Goal: Transaction & Acquisition: Book appointment/travel/reservation

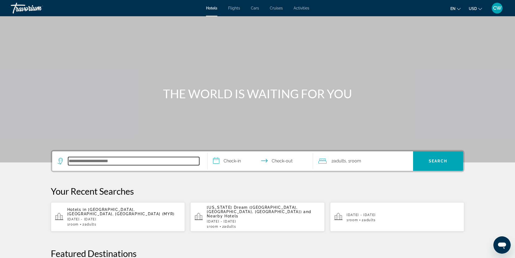
click at [81, 159] on input "Search hotel destination" at bounding box center [133, 161] width 131 height 8
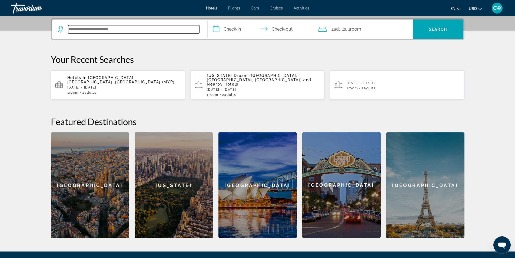
scroll to position [132, 0]
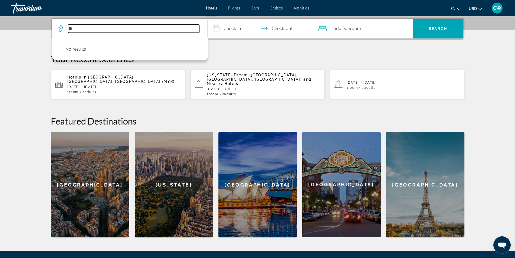
type input "*"
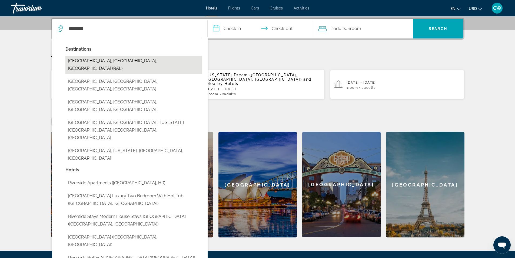
click at [101, 61] on button "[GEOGRAPHIC_DATA], [GEOGRAPHIC_DATA], [GEOGRAPHIC_DATA] (RAL)" at bounding box center [133, 65] width 137 height 18
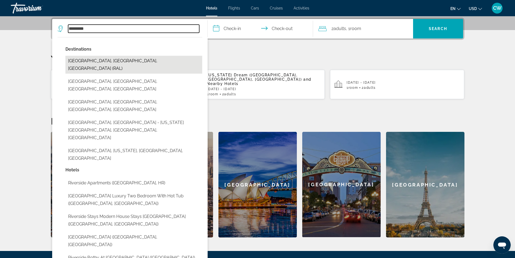
type input "**********"
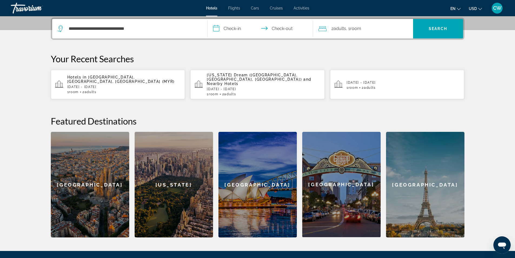
click at [234, 28] on input "**********" at bounding box center [262, 29] width 108 height 21
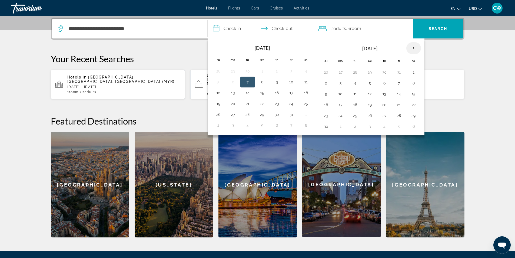
click at [413, 47] on th "Next month" at bounding box center [413, 48] width 15 height 12
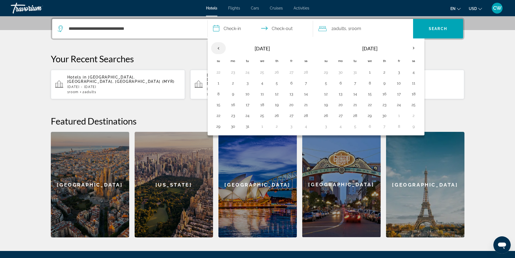
click at [217, 48] on th "Previous month" at bounding box center [218, 48] width 15 height 12
click at [250, 94] on button "10" at bounding box center [247, 94] width 9 height 8
click at [220, 105] on button "15" at bounding box center [218, 105] width 9 height 8
type input "**********"
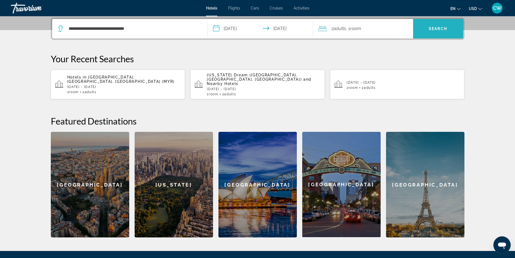
click at [431, 29] on span "Search" at bounding box center [438, 29] width 18 height 4
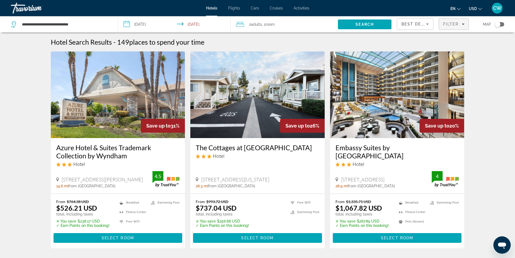
click at [465, 24] on icon "Filters" at bounding box center [463, 24] width 3 height 3
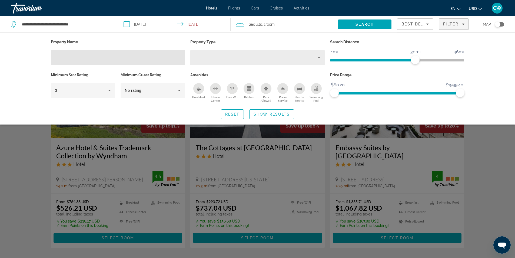
click at [207, 58] on div "Property type" at bounding box center [256, 57] width 123 height 6
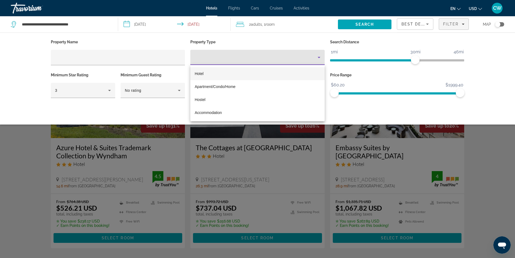
click at [116, 57] on div at bounding box center [257, 129] width 515 height 258
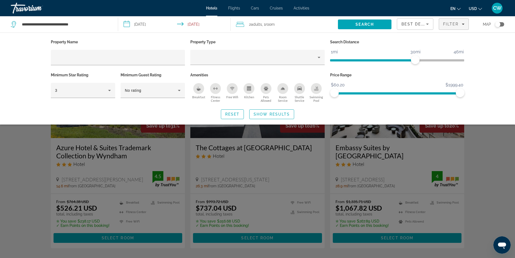
drag, startPoint x: 90, startPoint y: 52, endPoint x: 88, endPoint y: 49, distance: 3.3
click at [89, 50] on div "Hotel Filters" at bounding box center [118, 57] width 126 height 15
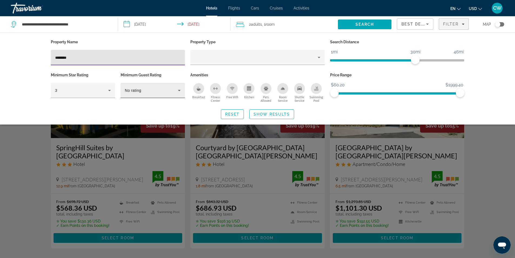
type input "********"
click at [178, 92] on icon "Hotel Filters" at bounding box center [179, 90] width 6 height 6
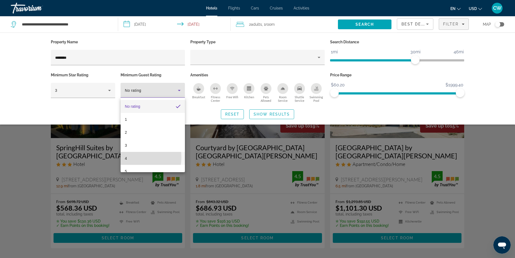
click at [131, 157] on mat-option "4" at bounding box center [153, 158] width 64 height 13
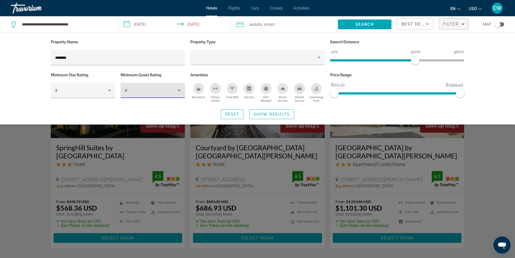
click at [178, 89] on icon "Hotel Filters" at bounding box center [179, 90] width 6 height 6
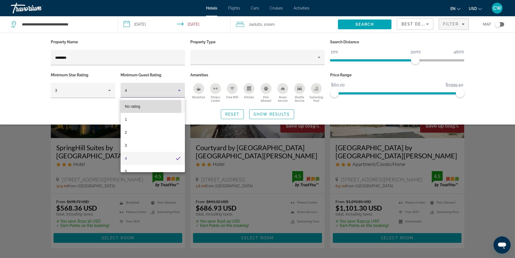
click at [131, 107] on span "No rating" at bounding box center [132, 106] width 15 height 4
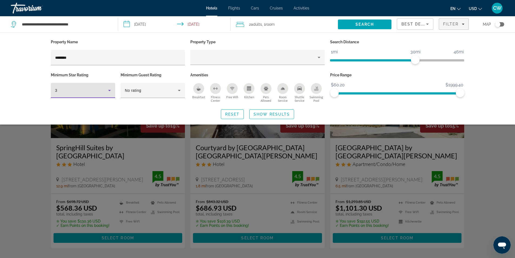
click at [108, 90] on icon "Hotel Filters" at bounding box center [109, 90] width 6 height 6
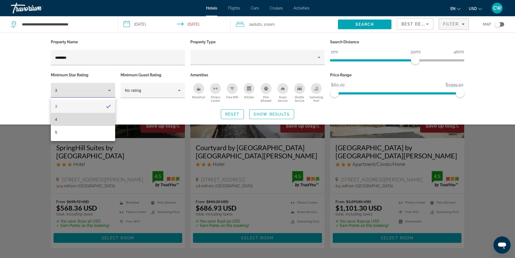
click at [83, 119] on mat-option "4" at bounding box center [83, 119] width 64 height 13
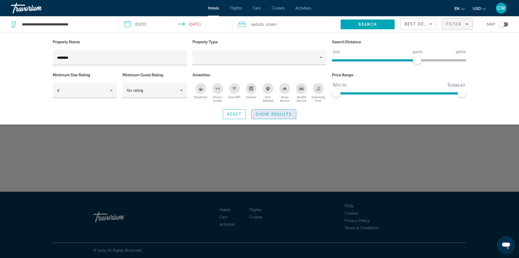
click at [257, 111] on span "Search widget" at bounding box center [274, 114] width 44 height 13
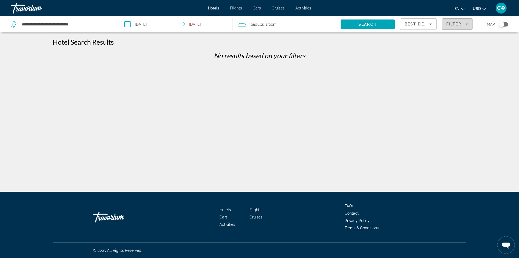
click at [465, 23] on div "Filter" at bounding box center [457, 24] width 22 height 4
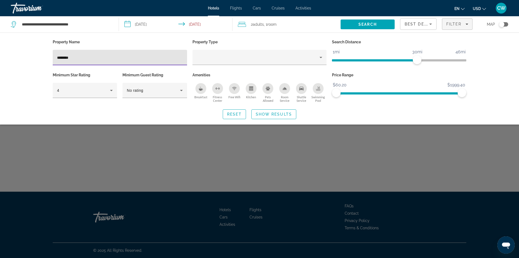
drag, startPoint x: 79, startPoint y: 58, endPoint x: 38, endPoint y: 66, distance: 41.8
click at [38, 66] on div "Property Name ******** Property Type Search Distance 1mi 46mi 30mi Minimum Star…" at bounding box center [259, 78] width 519 height 92
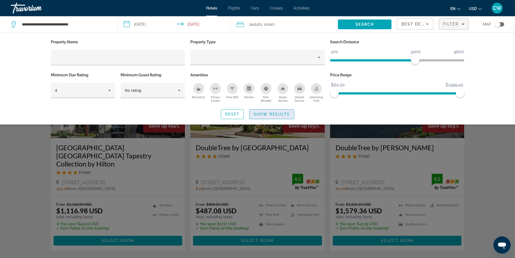
click at [262, 112] on span "Show Results" at bounding box center [272, 114] width 36 height 4
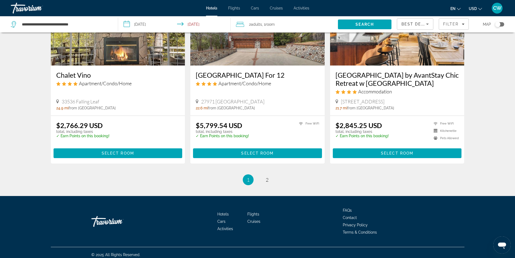
scroll to position [679, 0]
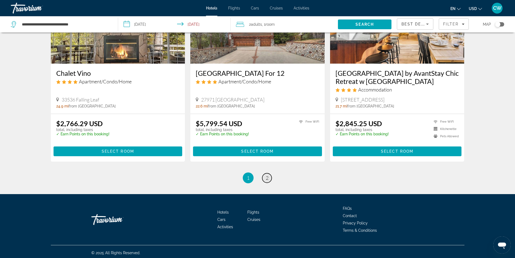
click at [269, 174] on link "page 2" at bounding box center [266, 177] width 9 height 9
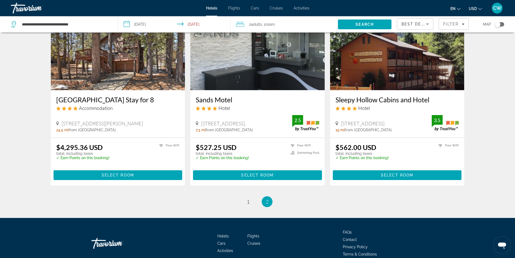
scroll to position [465, 0]
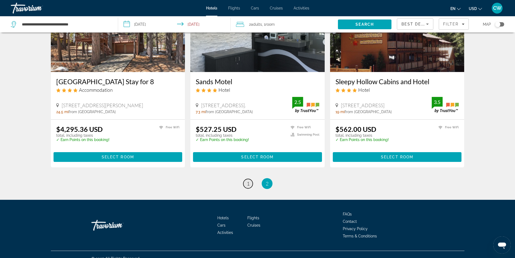
click at [247, 180] on span "1" at bounding box center [248, 183] width 3 height 6
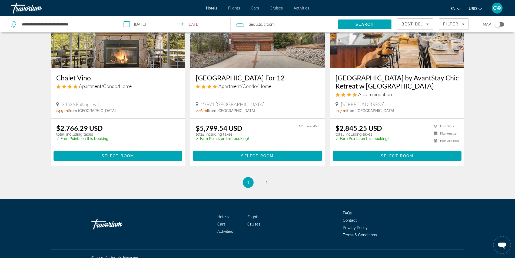
scroll to position [679, 0]
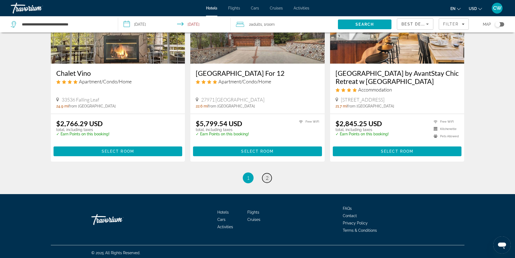
click at [267, 176] on span "2" at bounding box center [267, 178] width 3 height 6
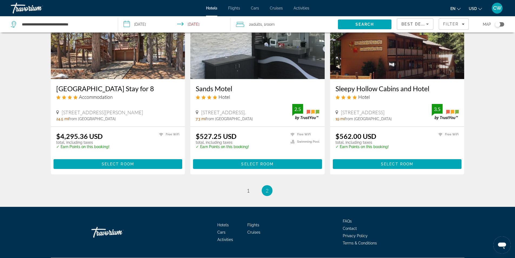
scroll to position [465, 0]
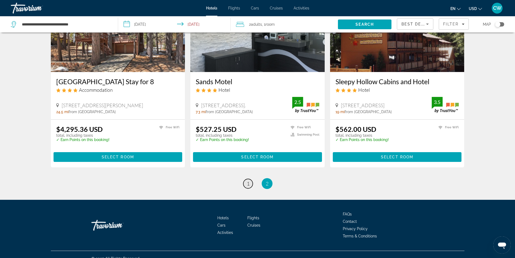
click at [248, 179] on link "page 1" at bounding box center [247, 183] width 9 height 9
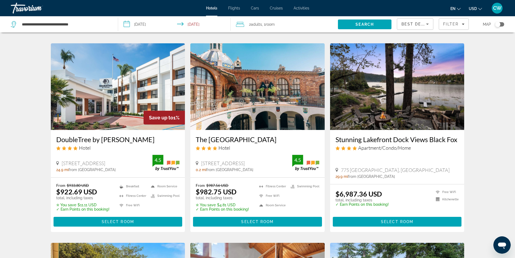
scroll to position [243, 0]
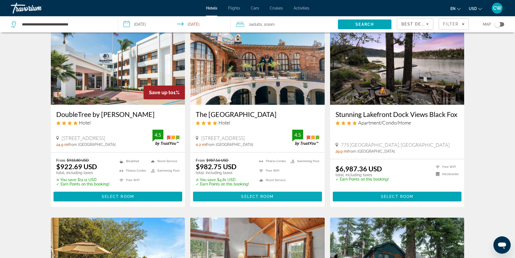
click at [264, 194] on span "Select Room" at bounding box center [257, 196] width 32 height 4
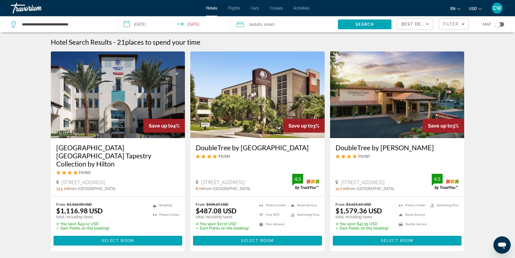
click at [197, 24] on input "**********" at bounding box center [175, 25] width 115 height 18
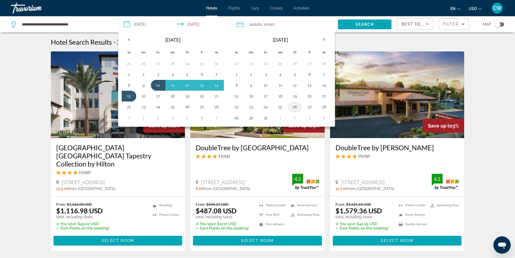
click at [294, 105] on button "26" at bounding box center [295, 107] width 9 height 8
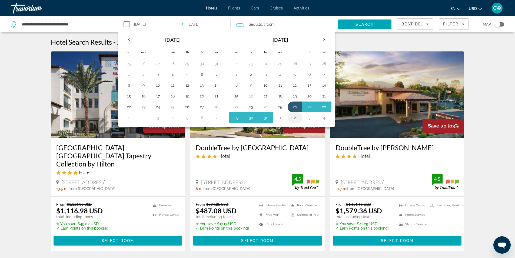
click at [294, 117] on button "2" at bounding box center [295, 118] width 9 height 8
type input "**********"
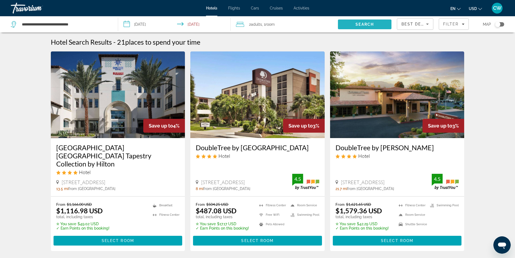
click at [362, 21] on span "Search" at bounding box center [365, 24] width 54 height 13
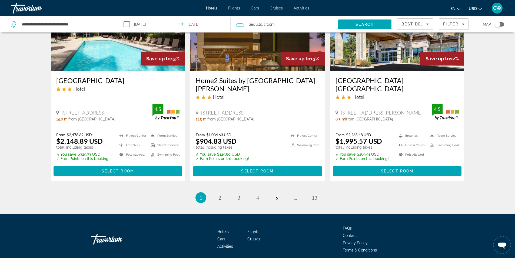
scroll to position [690, 0]
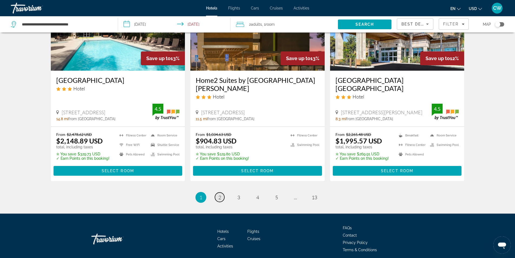
click at [221, 192] on link "page 2" at bounding box center [219, 196] width 9 height 9
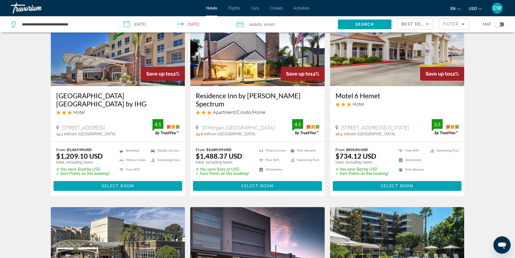
scroll to position [54, 0]
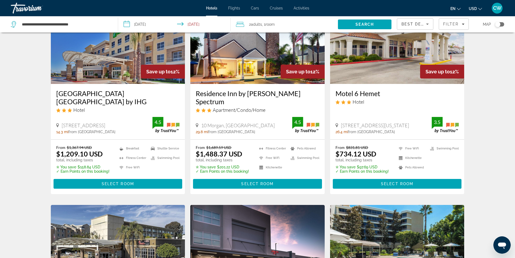
click at [379, 130] on span "from [GEOGRAPHIC_DATA]" at bounding box center [371, 132] width 47 height 4
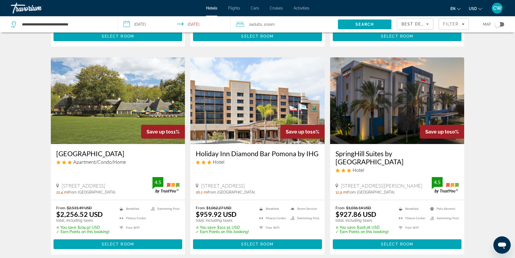
scroll to position [622, 0]
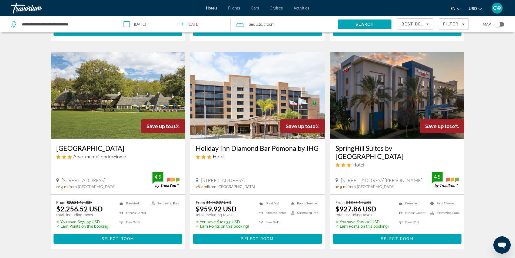
click at [129, 163] on div "[GEOGRAPHIC_DATA] Apartment/Condo/Home [STREET_ADDRESS] 22.4 mi from [GEOGRAPHI…" at bounding box center [118, 165] width 134 height 55
click at [121, 114] on img "Main content" at bounding box center [118, 95] width 134 height 87
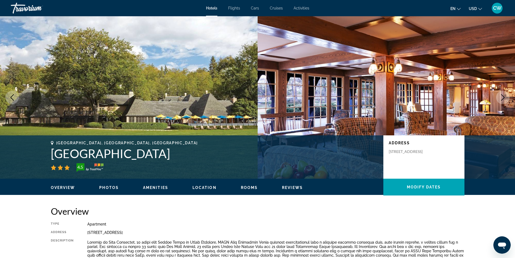
click at [277, 8] on span "Cruises" at bounding box center [276, 8] width 13 height 4
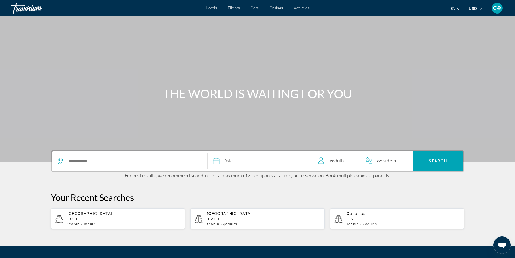
click at [211, 8] on span "Hotels" at bounding box center [211, 8] width 11 height 4
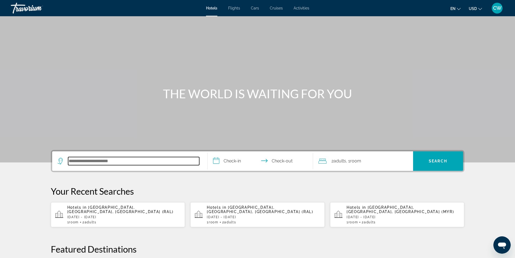
click at [105, 160] on input "Search hotel destination" at bounding box center [133, 161] width 131 height 8
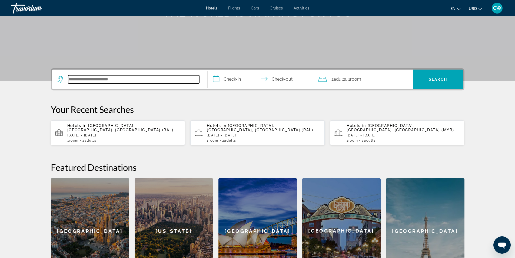
scroll to position [132, 0]
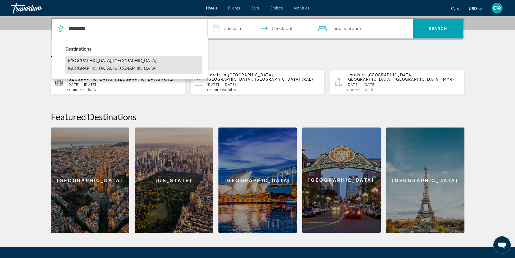
click at [92, 62] on button "[GEOGRAPHIC_DATA], [GEOGRAPHIC_DATA], [GEOGRAPHIC_DATA], [GEOGRAPHIC_DATA]" at bounding box center [133, 65] width 137 height 18
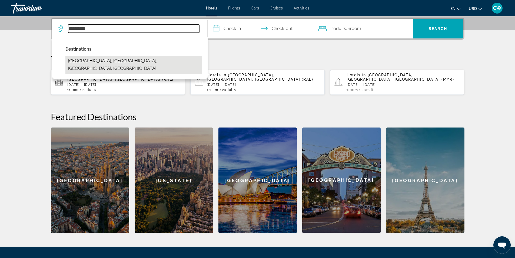
type input "**********"
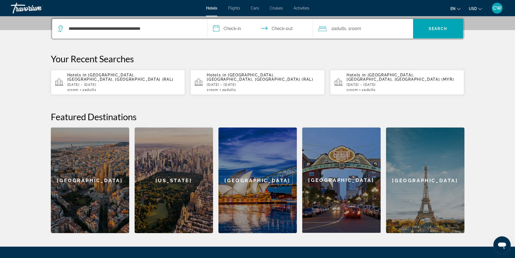
click at [228, 28] on input "**********" at bounding box center [262, 29] width 108 height 21
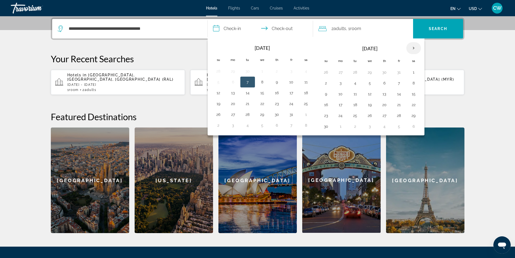
click at [415, 47] on th "Next month" at bounding box center [413, 48] width 15 height 12
click at [388, 117] on button "26" at bounding box center [384, 116] width 9 height 8
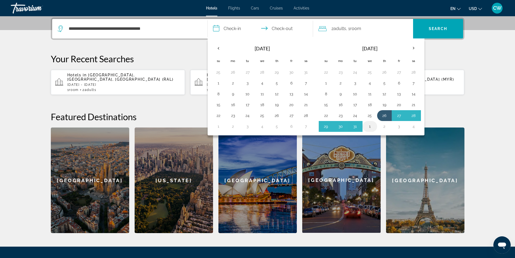
click at [372, 127] on button "1" at bounding box center [370, 126] width 9 height 8
type input "**********"
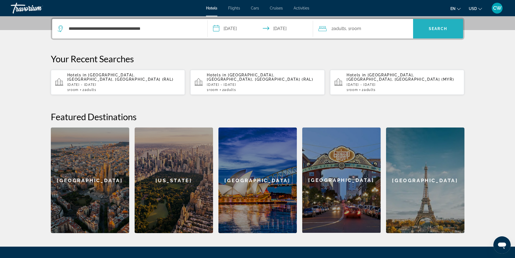
click at [434, 26] on span "Search" at bounding box center [438, 28] width 50 height 13
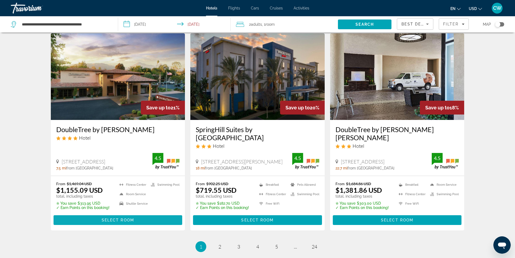
scroll to position [649, 0]
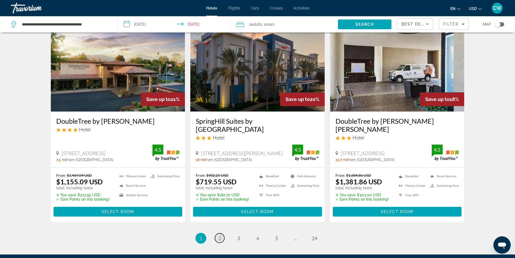
click at [219, 240] on span "2" at bounding box center [219, 238] width 3 height 6
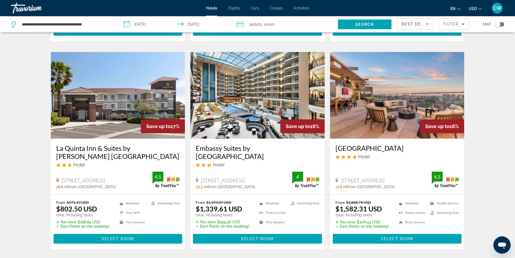
scroll to position [216, 0]
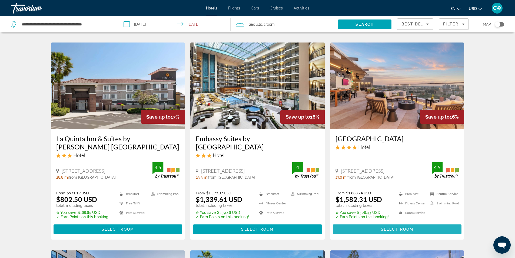
click at [378, 225] on span "Main content" at bounding box center [397, 229] width 129 height 13
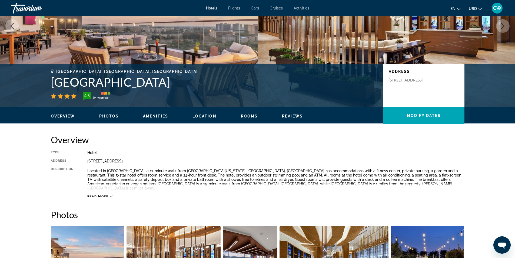
scroll to position [81, 0]
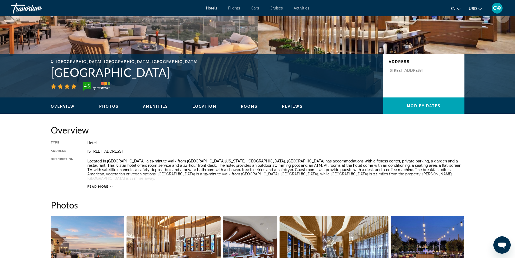
click at [110, 185] on div "Read more" at bounding box center [100, 187] width 26 height 4
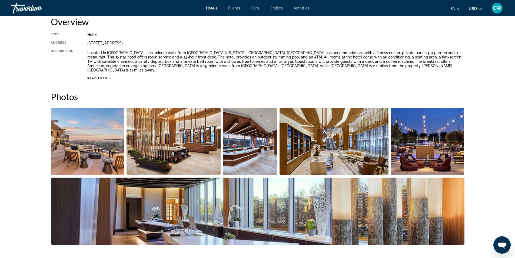
click at [111, 150] on img "Open full-screen image slider" at bounding box center [88, 141] width 74 height 67
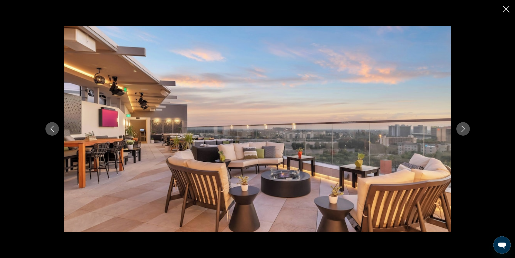
click at [462, 129] on icon "Next image" at bounding box center [463, 128] width 6 height 6
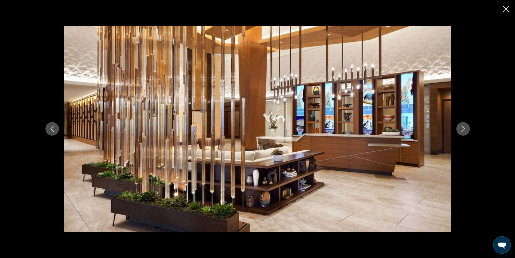
click at [463, 128] on icon "Next image" at bounding box center [463, 128] width 6 height 6
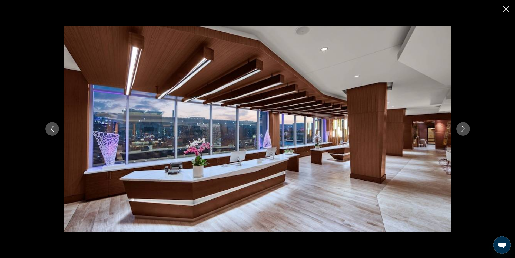
click at [463, 128] on icon "Next image" at bounding box center [463, 128] width 6 height 6
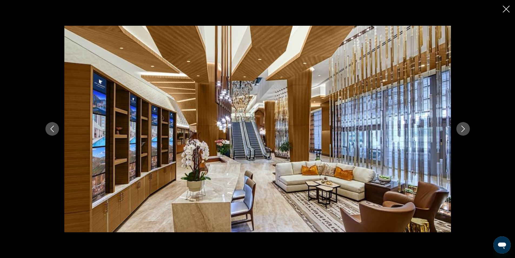
click at [463, 128] on icon "Next image" at bounding box center [463, 128] width 6 height 6
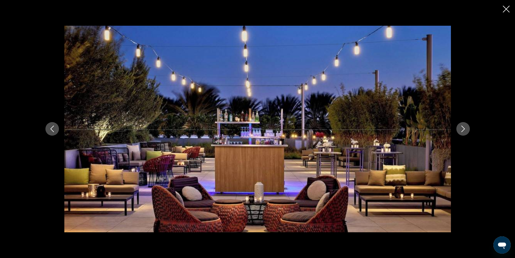
click at [463, 128] on icon "Next image" at bounding box center [463, 128] width 6 height 6
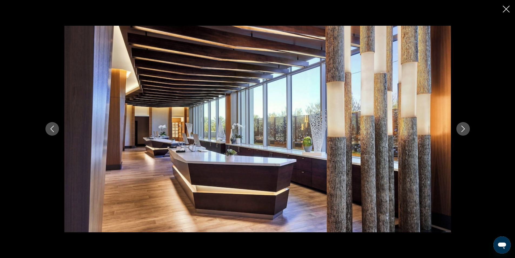
click at [463, 128] on icon "Next image" at bounding box center [463, 128] width 6 height 6
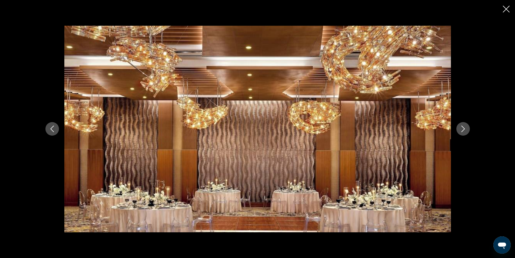
click at [465, 125] on button "Next image" at bounding box center [463, 129] width 14 height 14
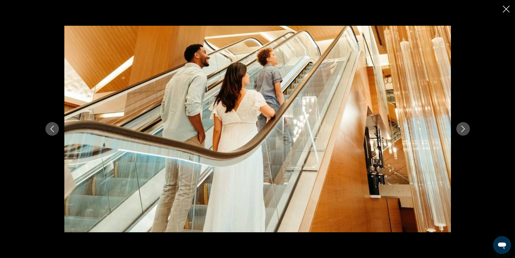
click at [463, 128] on icon "Next image" at bounding box center [463, 128] width 6 height 6
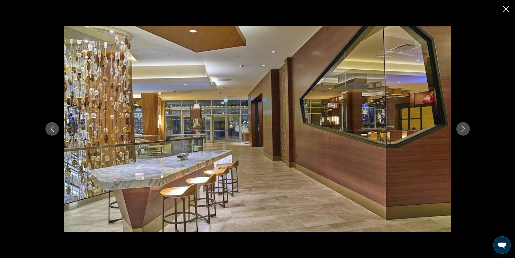
click at [463, 128] on icon "Next image" at bounding box center [463, 128] width 6 height 6
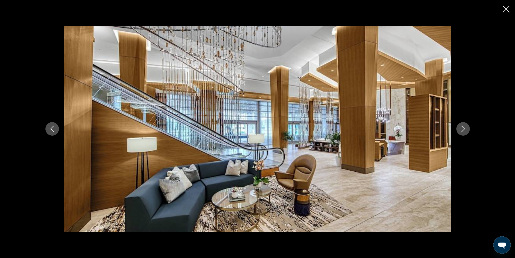
click at [463, 128] on icon "Next image" at bounding box center [463, 128] width 6 height 6
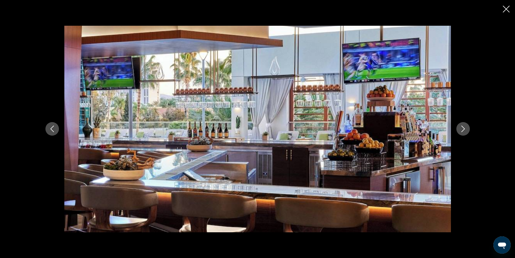
click at [463, 127] on icon "Next image" at bounding box center [463, 128] width 6 height 6
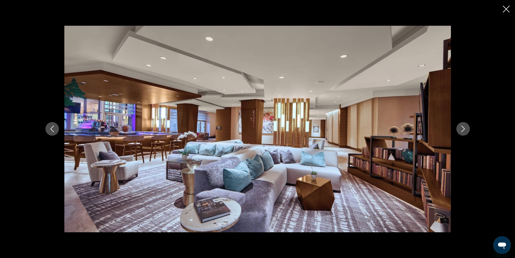
click at [464, 128] on icon "Next image" at bounding box center [463, 128] width 6 height 6
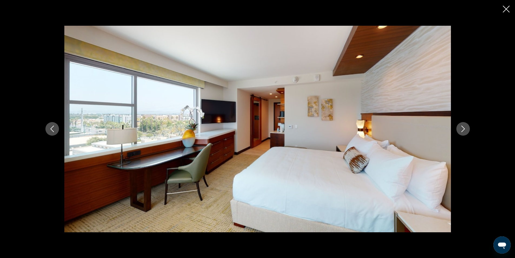
click at [464, 125] on button "Next image" at bounding box center [463, 129] width 14 height 14
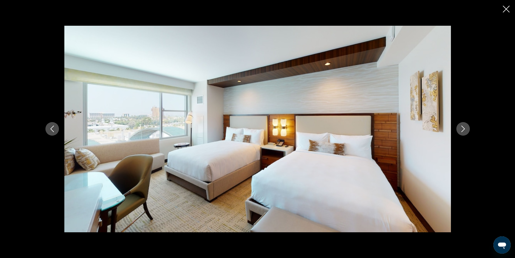
click at [464, 125] on button "Next image" at bounding box center [463, 129] width 14 height 14
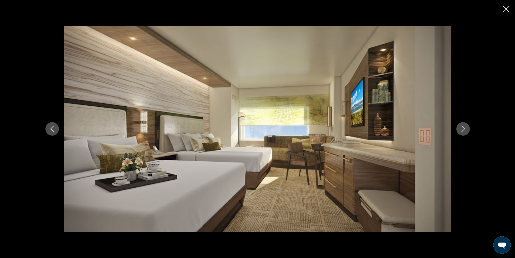
click at [464, 125] on button "Next image" at bounding box center [463, 129] width 14 height 14
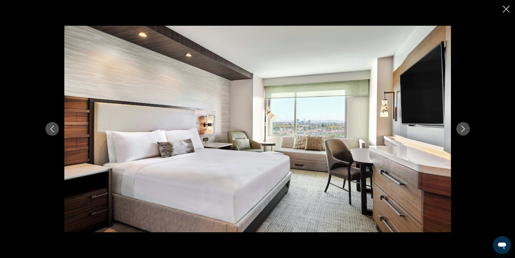
click at [464, 128] on icon "Next image" at bounding box center [463, 128] width 6 height 6
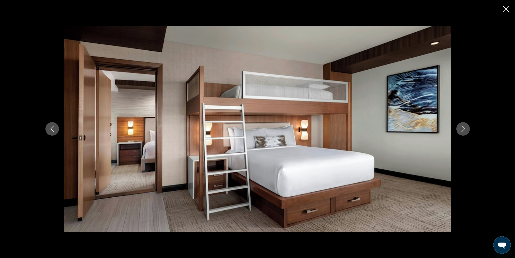
click at [462, 128] on icon "Next image" at bounding box center [463, 128] width 6 height 6
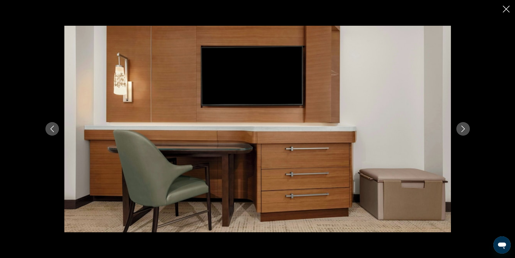
click at [463, 127] on icon "Next image" at bounding box center [463, 129] width 4 height 6
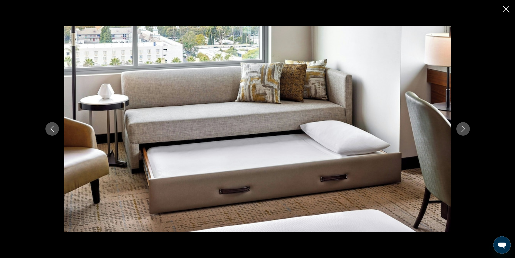
click at [463, 127] on icon "Next image" at bounding box center [463, 129] width 4 height 6
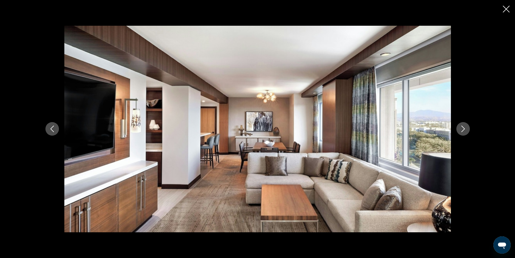
click at [463, 127] on icon "Next image" at bounding box center [463, 129] width 4 height 6
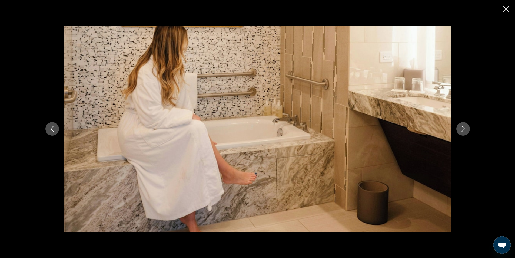
click at [463, 127] on icon "Next image" at bounding box center [463, 129] width 4 height 6
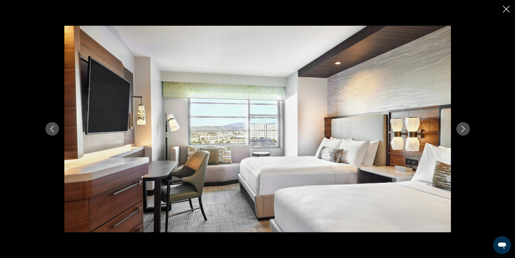
click at [463, 127] on icon "Next image" at bounding box center [463, 129] width 4 height 6
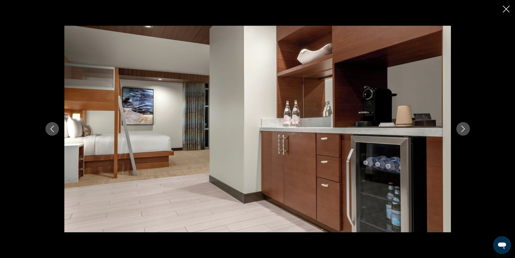
click at [51, 127] on icon "Previous image" at bounding box center [52, 128] width 6 height 6
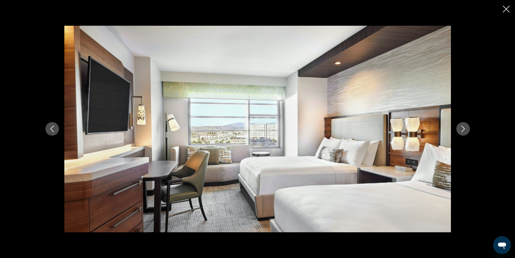
click at [463, 129] on icon "Next image" at bounding box center [463, 128] width 6 height 6
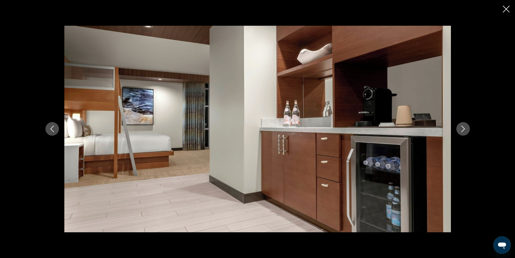
click at [463, 129] on icon "Next image" at bounding box center [463, 128] width 6 height 6
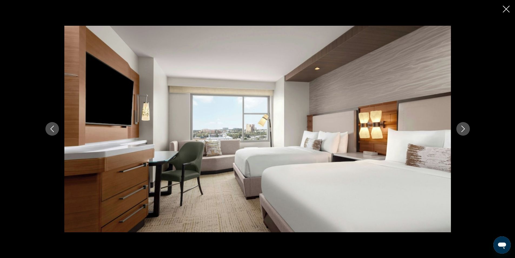
click at [463, 128] on icon "Next image" at bounding box center [463, 128] width 6 height 6
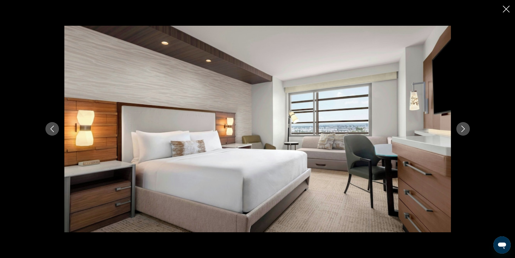
click at [463, 127] on icon "Next image" at bounding box center [463, 129] width 4 height 6
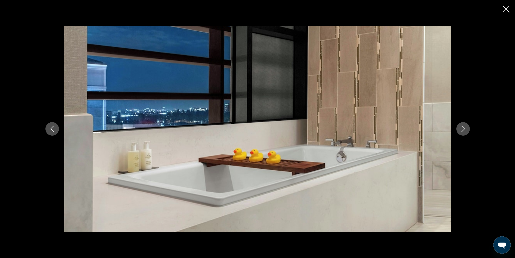
click at [463, 127] on icon "Next image" at bounding box center [463, 129] width 4 height 6
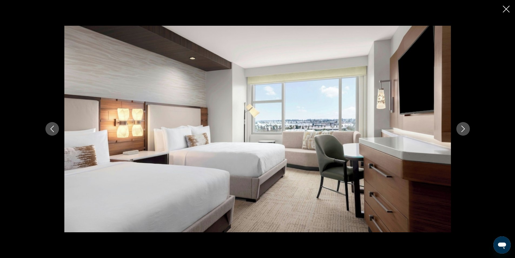
click at [463, 127] on icon "Next image" at bounding box center [463, 129] width 4 height 6
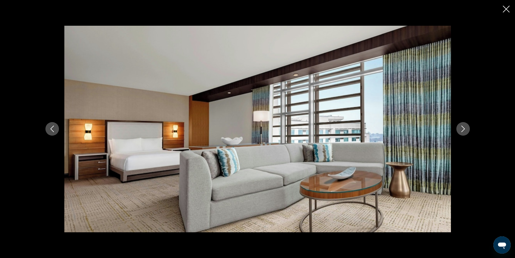
click at [463, 127] on icon "Next image" at bounding box center [463, 129] width 4 height 6
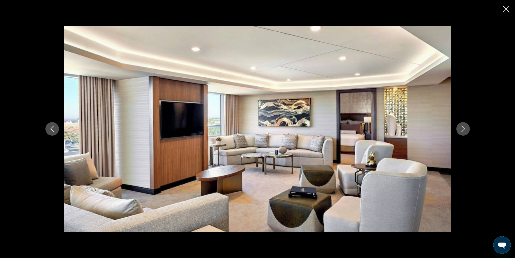
click at [463, 127] on icon "Next image" at bounding box center [463, 129] width 4 height 6
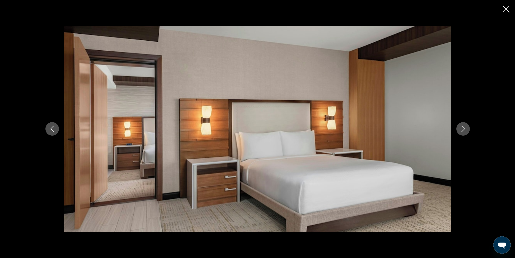
click at [463, 127] on icon "Next image" at bounding box center [463, 129] width 4 height 6
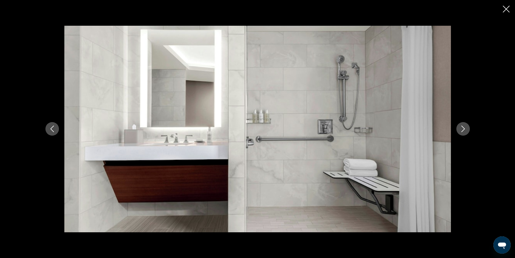
click at [465, 129] on icon "Next image" at bounding box center [463, 128] width 6 height 6
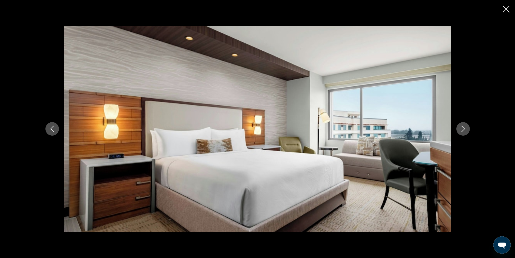
click at [465, 128] on icon "Next image" at bounding box center [463, 128] width 6 height 6
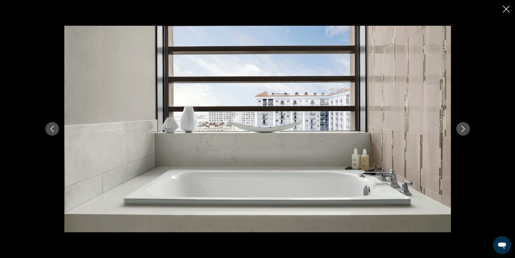
click at [465, 128] on icon "Next image" at bounding box center [463, 128] width 6 height 6
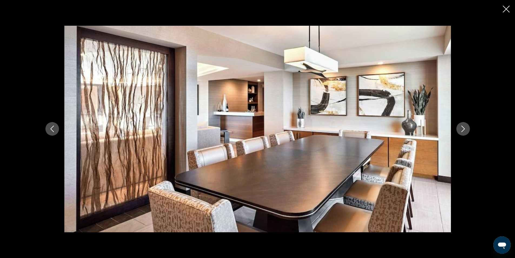
click at [464, 128] on icon "Next image" at bounding box center [463, 128] width 6 height 6
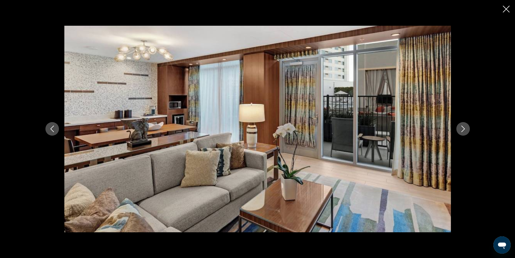
click at [464, 128] on icon "Next image" at bounding box center [463, 128] width 6 height 6
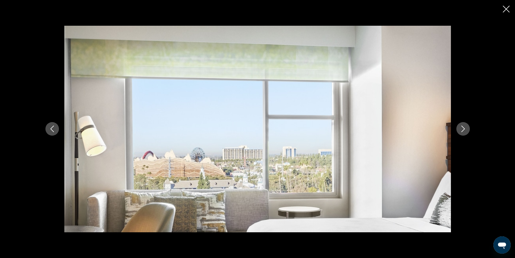
click at [464, 128] on icon "Next image" at bounding box center [463, 128] width 6 height 6
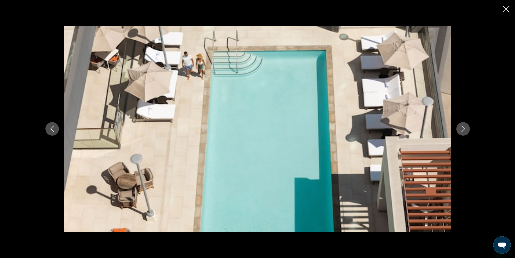
click at [464, 128] on icon "Next image" at bounding box center [463, 128] width 6 height 6
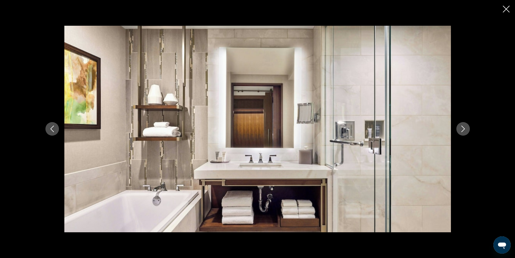
click at [464, 128] on icon "Next image" at bounding box center [463, 128] width 6 height 6
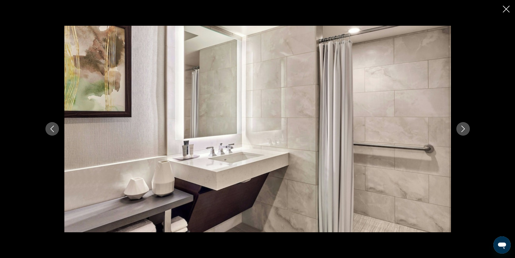
click at [464, 128] on icon "Next image" at bounding box center [463, 128] width 6 height 6
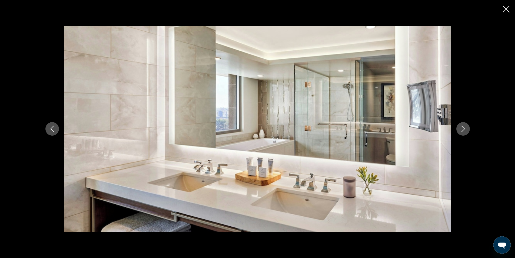
click at [464, 128] on icon "Next image" at bounding box center [463, 128] width 6 height 6
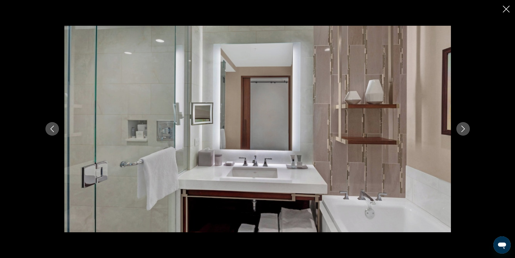
click at [464, 128] on icon "Next image" at bounding box center [463, 128] width 6 height 6
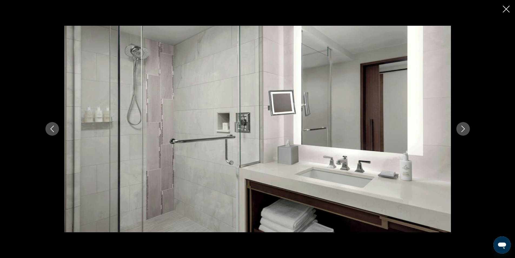
click at [464, 128] on icon "Next image" at bounding box center [463, 128] width 6 height 6
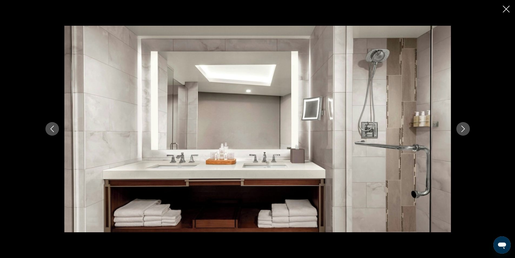
click at [464, 128] on icon "Next image" at bounding box center [463, 128] width 6 height 6
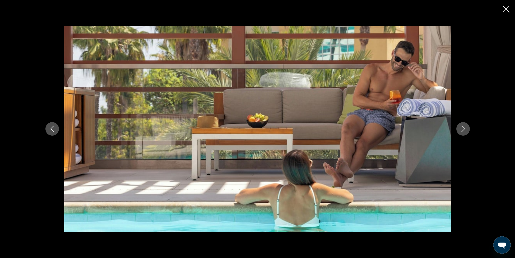
click at [464, 128] on icon "Next image" at bounding box center [463, 128] width 6 height 6
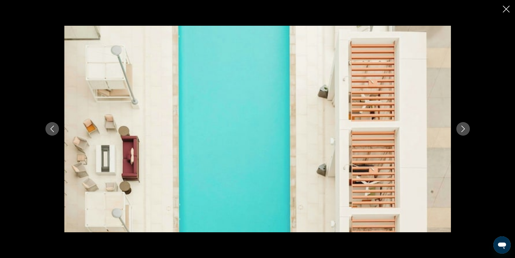
click at [464, 128] on icon "Next image" at bounding box center [463, 128] width 6 height 6
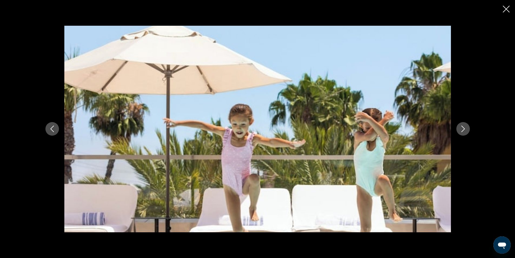
click at [464, 128] on icon "Next image" at bounding box center [463, 128] width 6 height 6
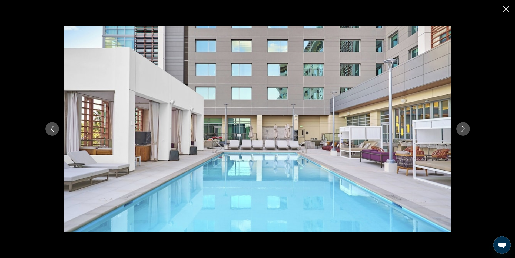
click at [464, 128] on icon "Next image" at bounding box center [463, 128] width 6 height 6
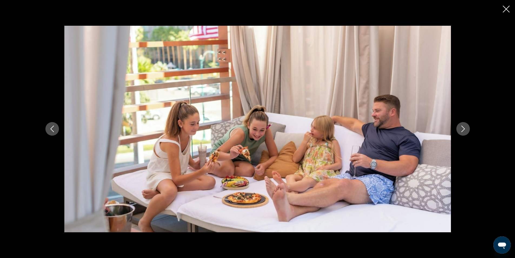
click at [464, 128] on icon "Next image" at bounding box center [463, 128] width 6 height 6
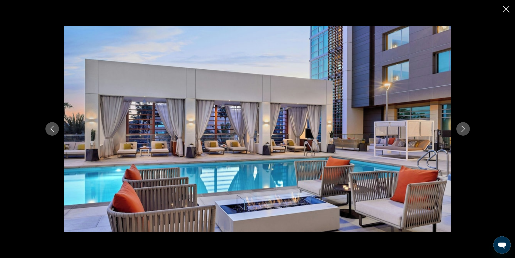
click at [464, 128] on icon "Next image" at bounding box center [463, 128] width 6 height 6
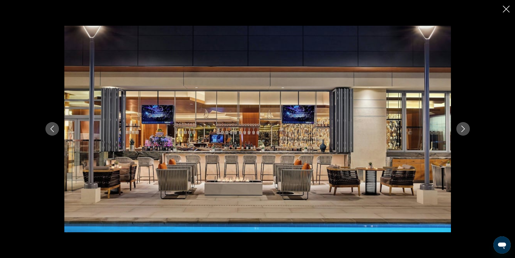
click at [464, 128] on icon "Next image" at bounding box center [463, 128] width 6 height 6
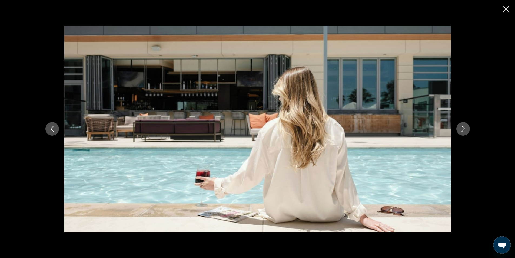
click at [464, 128] on icon "Next image" at bounding box center [463, 128] width 6 height 6
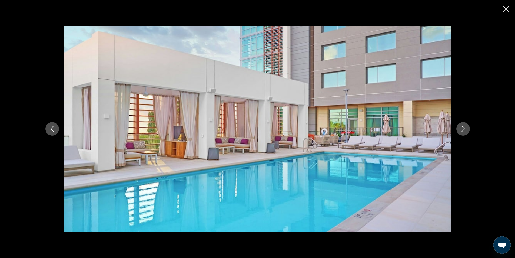
click at [464, 128] on icon "Next image" at bounding box center [463, 128] width 6 height 6
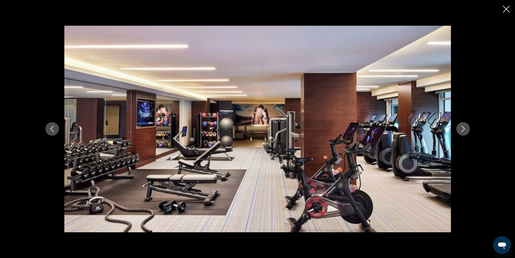
click at [464, 128] on icon "Next image" at bounding box center [463, 128] width 6 height 6
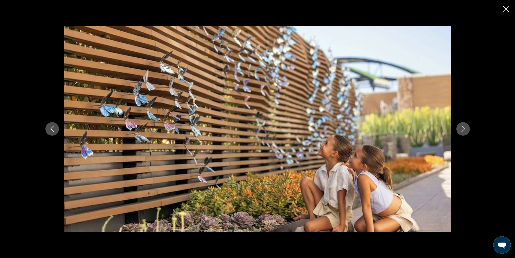
click at [464, 128] on icon "Next image" at bounding box center [463, 128] width 6 height 6
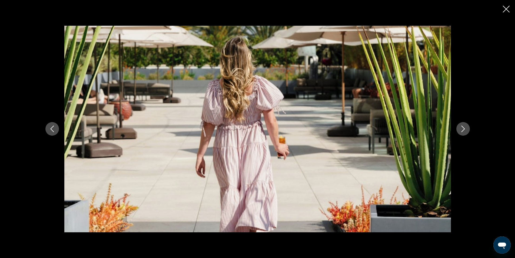
click at [464, 128] on icon "Next image" at bounding box center [463, 128] width 6 height 6
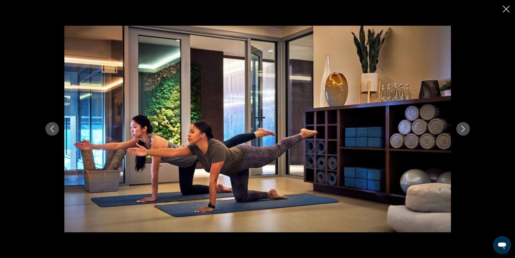
click at [464, 128] on icon "Next image" at bounding box center [463, 128] width 6 height 6
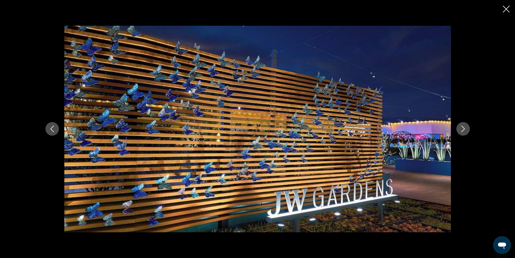
click at [464, 128] on icon "Next image" at bounding box center [463, 128] width 6 height 6
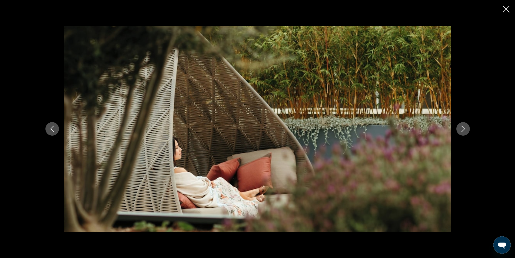
click at [464, 128] on icon "Next image" at bounding box center [463, 128] width 6 height 6
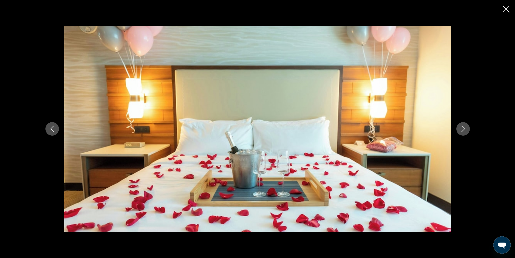
click at [463, 128] on icon "Next image" at bounding box center [463, 128] width 6 height 6
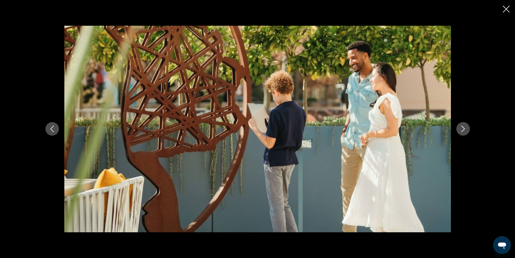
click at [465, 127] on icon "Next image" at bounding box center [463, 128] width 6 height 6
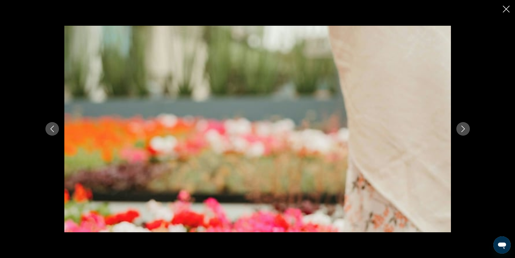
click at [465, 127] on icon "Next image" at bounding box center [463, 128] width 6 height 6
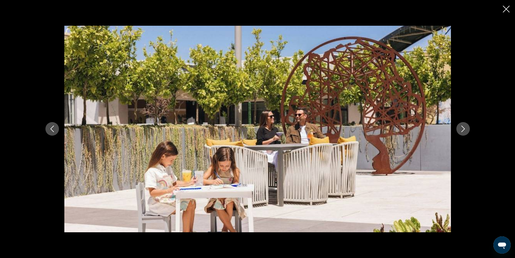
click at [465, 127] on icon "Next image" at bounding box center [463, 128] width 6 height 6
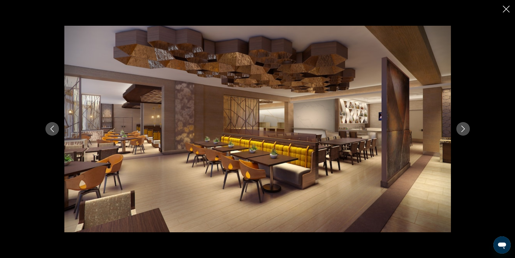
click at [465, 127] on icon "Next image" at bounding box center [463, 128] width 6 height 6
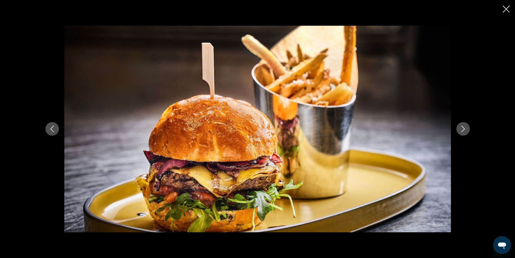
click at [465, 127] on icon "Next image" at bounding box center [463, 128] width 6 height 6
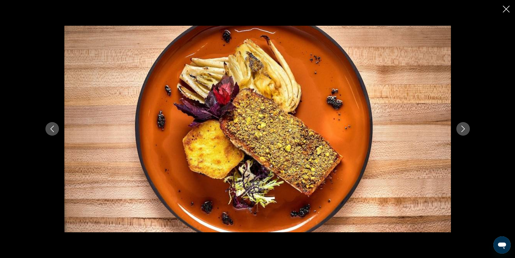
click at [465, 127] on icon "Next image" at bounding box center [463, 128] width 6 height 6
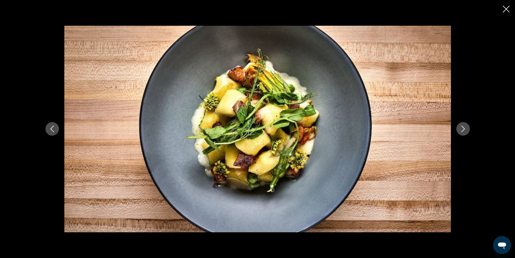
click at [465, 127] on icon "Next image" at bounding box center [463, 128] width 6 height 6
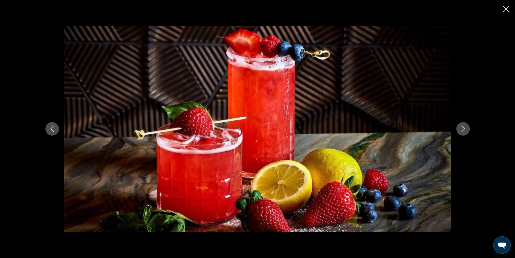
click at [465, 127] on icon "Next image" at bounding box center [463, 128] width 6 height 6
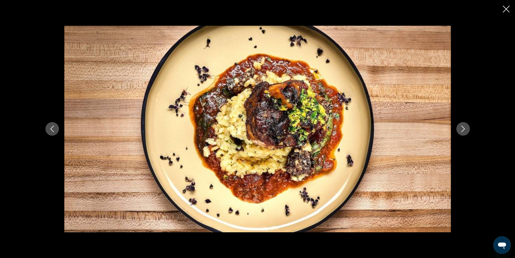
click at [465, 127] on icon "Next image" at bounding box center [463, 128] width 6 height 6
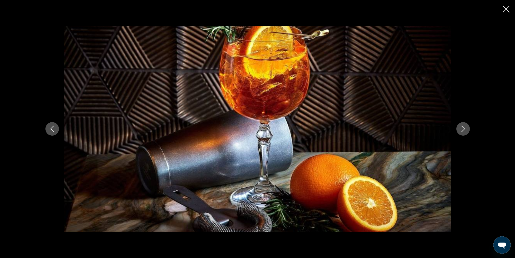
click at [465, 127] on icon "Next image" at bounding box center [463, 128] width 6 height 6
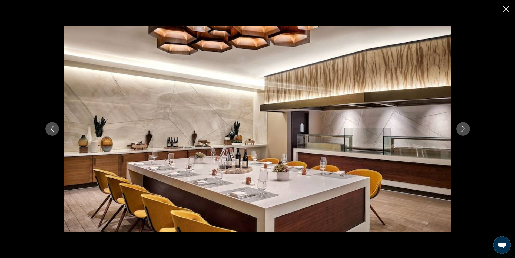
click at [465, 127] on icon "Next image" at bounding box center [463, 128] width 6 height 6
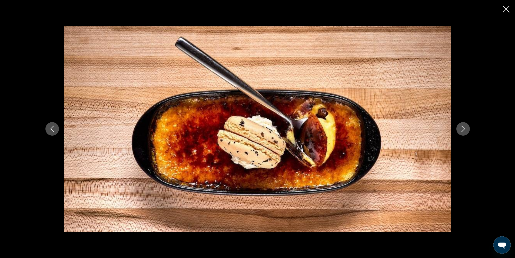
click at [465, 127] on icon "Next image" at bounding box center [463, 128] width 6 height 6
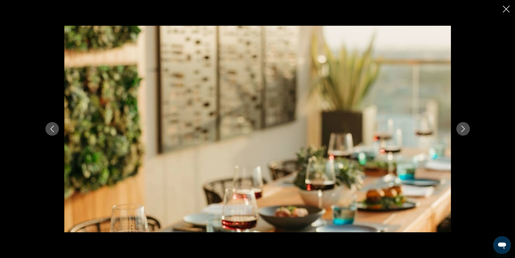
click at [506, 9] on icon "Close slideshow" at bounding box center [506, 9] width 7 height 7
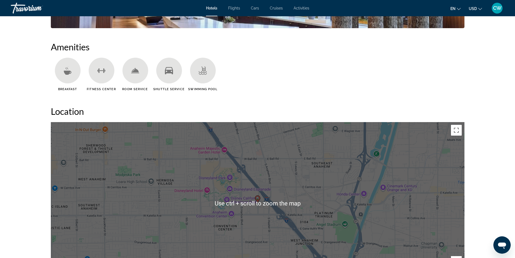
scroll to position [460, 0]
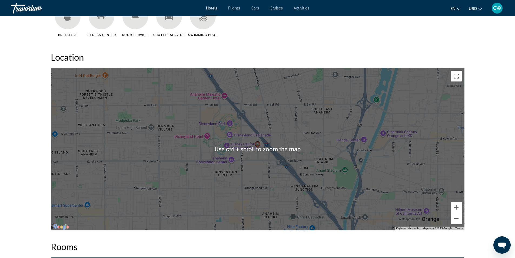
click at [379, 55] on h2 "Location" at bounding box center [258, 57] width 414 height 11
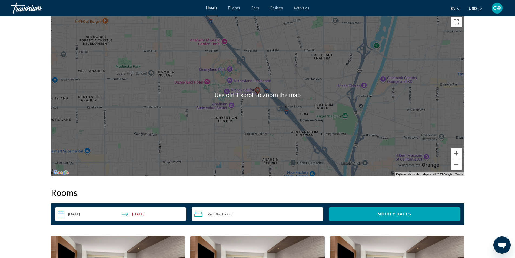
scroll to position [433, 0]
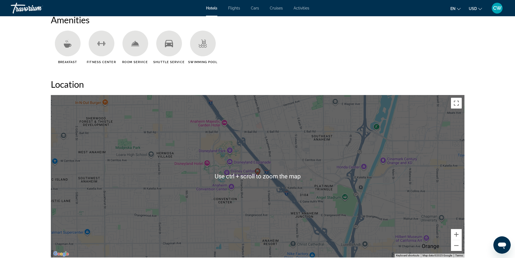
click at [291, 52] on ul "Breakfast [GEOGRAPHIC_DATA] Room Service Shuttle Service Swimming Pool" at bounding box center [258, 49] width 414 height 37
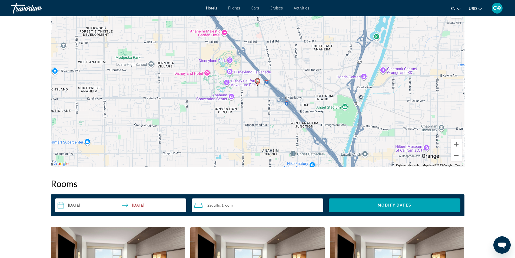
scroll to position [536, 0]
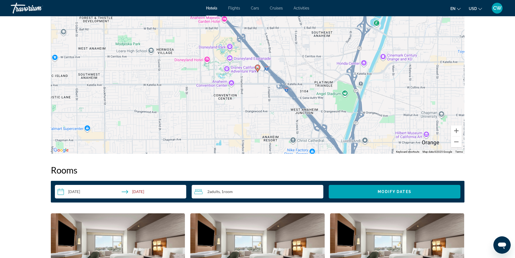
click at [223, 189] on span ", 1 Room rooms" at bounding box center [226, 191] width 13 height 4
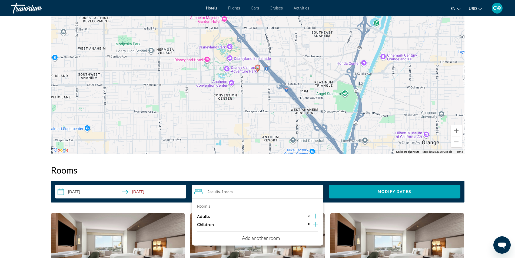
click at [301, 213] on icon "Decrement adults" at bounding box center [303, 215] width 5 height 5
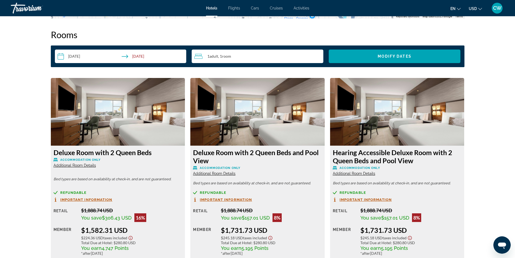
scroll to position [563, 0]
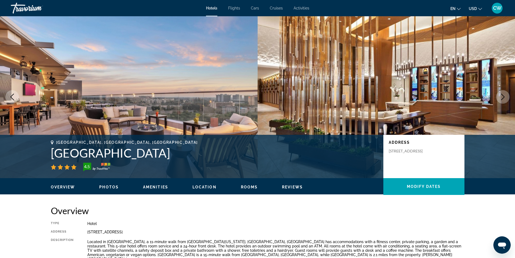
scroll to position [0, 0]
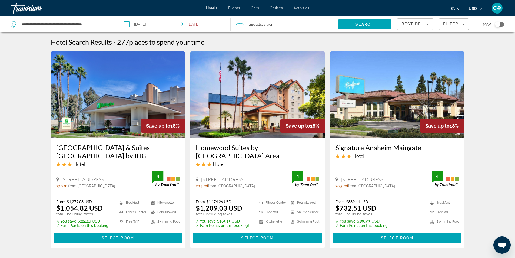
click at [256, 24] on span "Adults" at bounding box center [256, 24] width 11 height 4
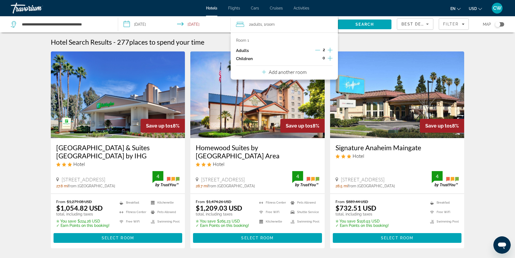
click at [317, 48] on icon "Decrement adults" at bounding box center [317, 50] width 5 height 5
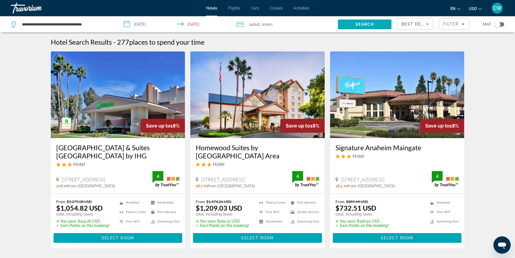
click at [363, 25] on span "Search" at bounding box center [365, 24] width 18 height 4
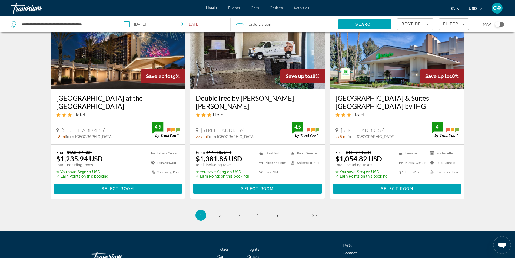
scroll to position [703, 0]
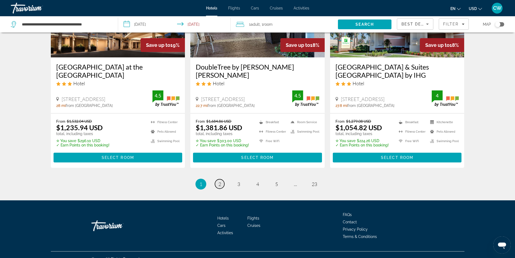
click at [216, 182] on link "page 2" at bounding box center [219, 183] width 9 height 9
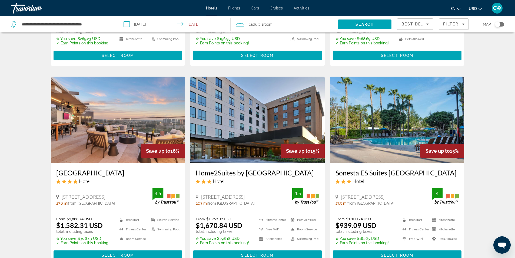
scroll to position [189, 0]
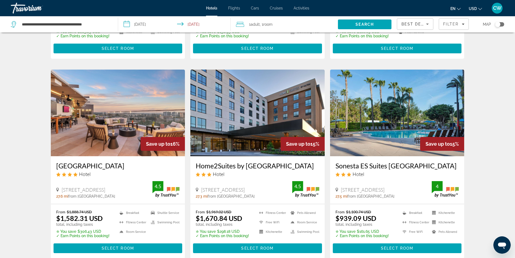
click at [393, 131] on img "Main content" at bounding box center [397, 112] width 134 height 87
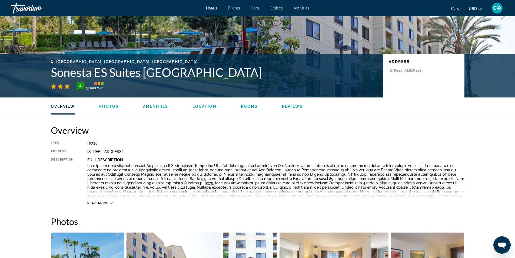
scroll to position [162, 0]
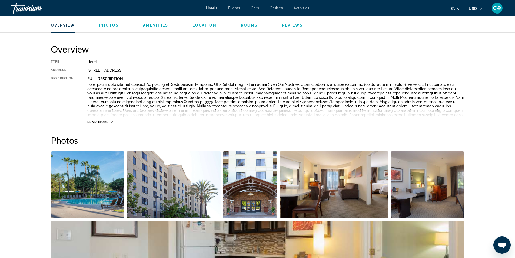
click at [87, 193] on img "Open full-screen image slider" at bounding box center [88, 184] width 74 height 67
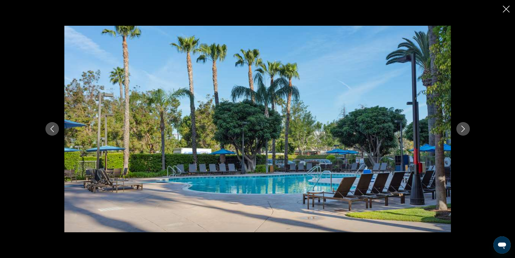
click at [464, 128] on icon "Next image" at bounding box center [463, 128] width 6 height 6
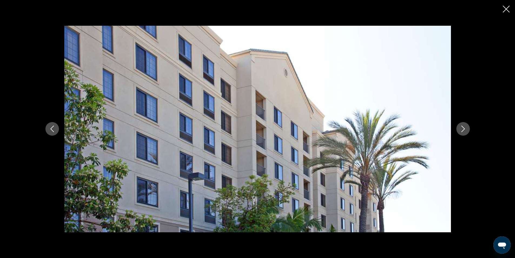
click at [464, 128] on icon "Next image" at bounding box center [463, 128] width 6 height 6
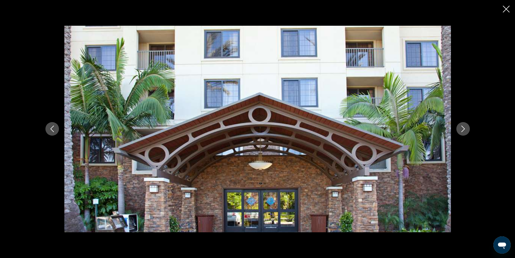
click at [464, 128] on icon "Next image" at bounding box center [463, 128] width 6 height 6
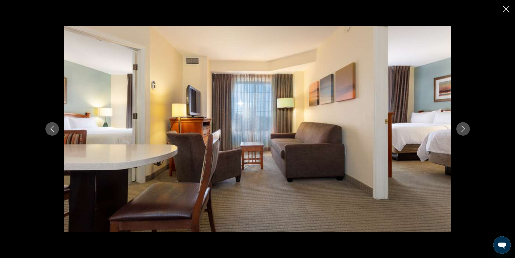
click at [464, 128] on icon "Next image" at bounding box center [463, 128] width 6 height 6
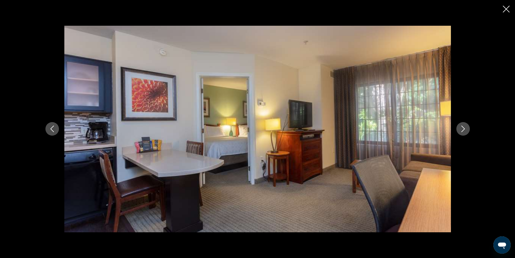
click at [464, 128] on icon "Next image" at bounding box center [463, 128] width 6 height 6
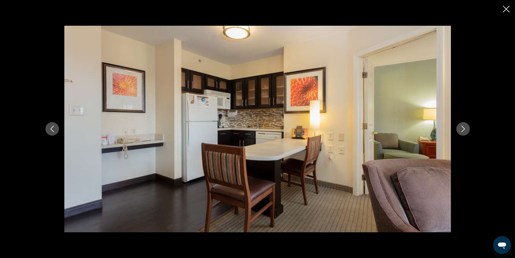
click at [464, 129] on icon "Next image" at bounding box center [463, 128] width 6 height 6
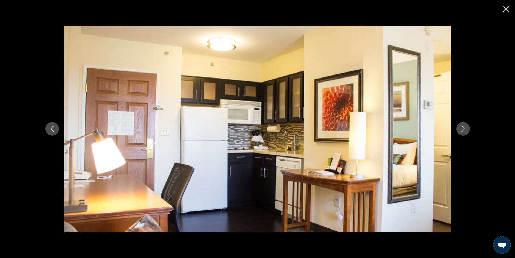
click at [462, 127] on icon "Next image" at bounding box center [463, 128] width 6 height 6
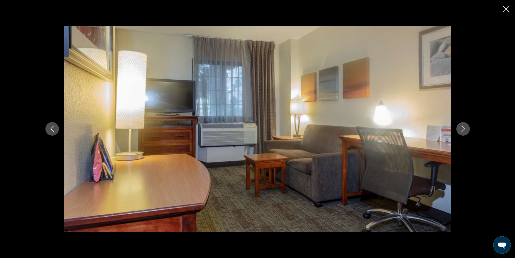
click at [462, 127] on icon "Next image" at bounding box center [463, 128] width 6 height 6
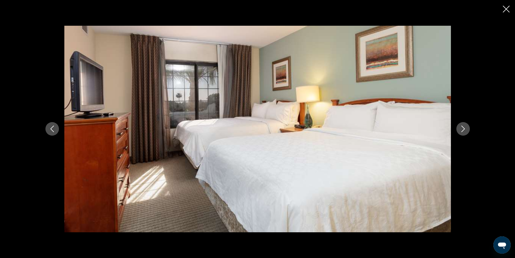
click at [462, 127] on icon "Next image" at bounding box center [463, 128] width 6 height 6
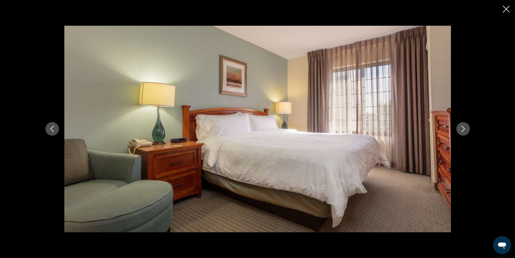
click at [462, 127] on icon "Next image" at bounding box center [463, 128] width 6 height 6
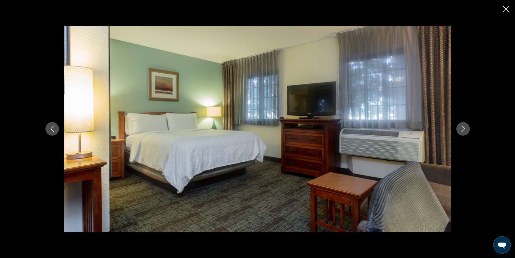
click at [462, 127] on icon "Next image" at bounding box center [463, 128] width 6 height 6
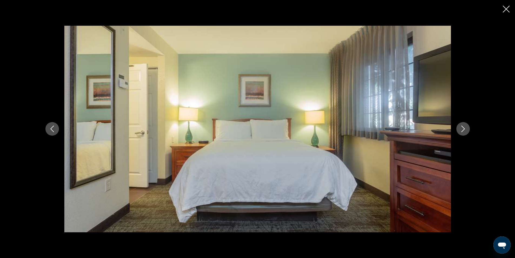
click at [462, 127] on icon "Next image" at bounding box center [463, 128] width 6 height 6
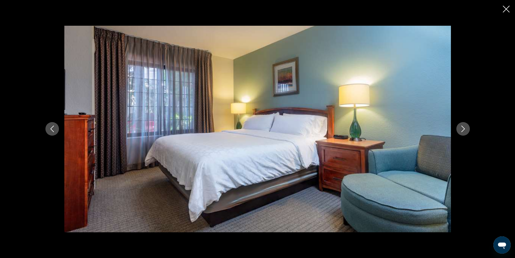
click at [462, 127] on icon "Next image" at bounding box center [463, 128] width 6 height 6
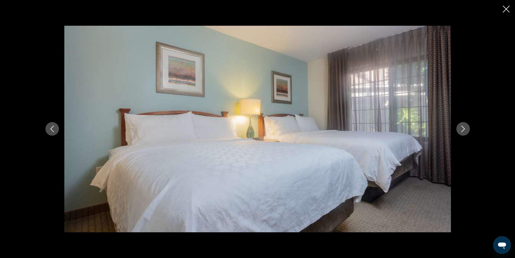
click at [462, 127] on icon "Next image" at bounding box center [463, 128] width 6 height 6
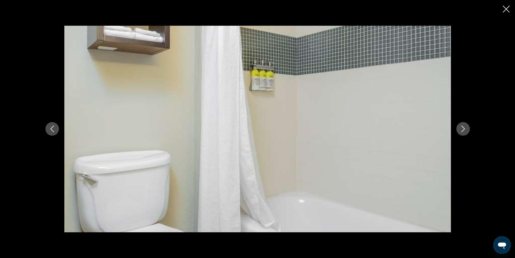
click at [462, 127] on icon "Next image" at bounding box center [463, 128] width 6 height 6
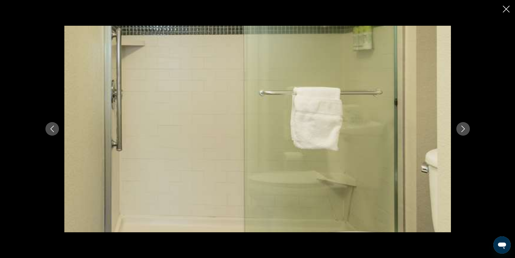
click at [462, 127] on icon "Next image" at bounding box center [463, 128] width 6 height 6
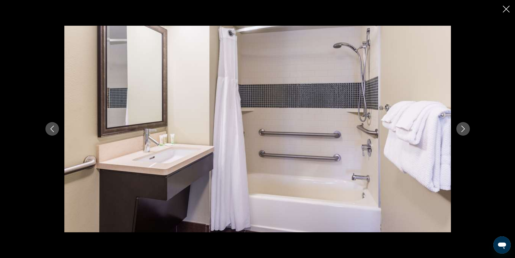
click at [462, 127] on icon "Next image" at bounding box center [463, 128] width 6 height 6
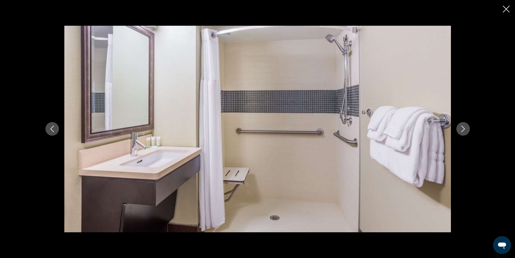
click at [462, 127] on icon "Next image" at bounding box center [463, 128] width 6 height 6
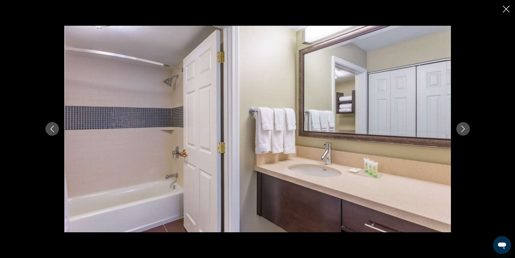
click at [462, 127] on icon "Next image" at bounding box center [463, 128] width 6 height 6
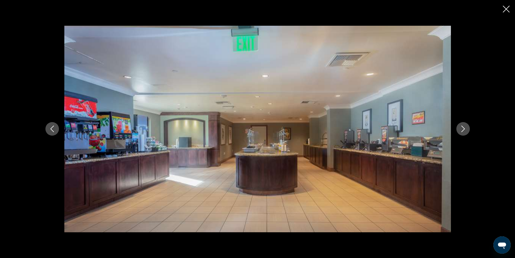
click at [462, 127] on icon "Next image" at bounding box center [463, 128] width 6 height 6
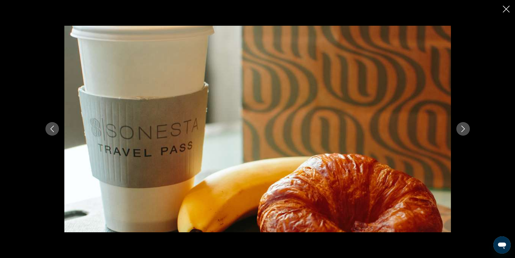
click at [462, 127] on icon "Next image" at bounding box center [463, 128] width 6 height 6
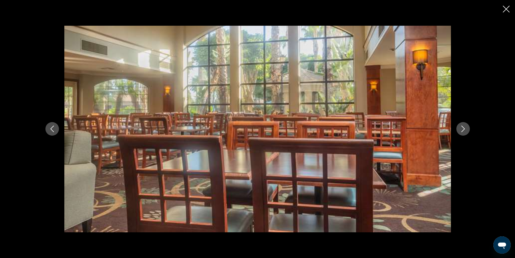
click at [462, 127] on icon "Next image" at bounding box center [463, 128] width 6 height 6
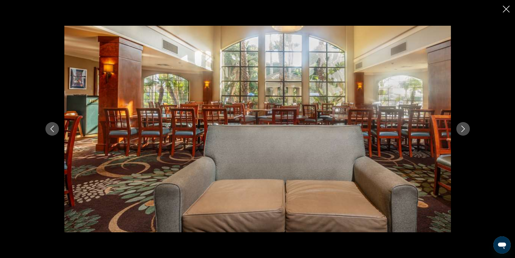
click at [462, 127] on icon "Next image" at bounding box center [463, 128] width 6 height 6
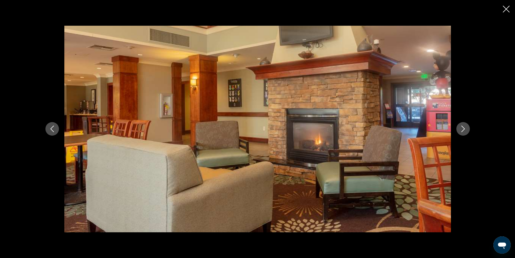
click at [462, 127] on icon "Next image" at bounding box center [463, 128] width 6 height 6
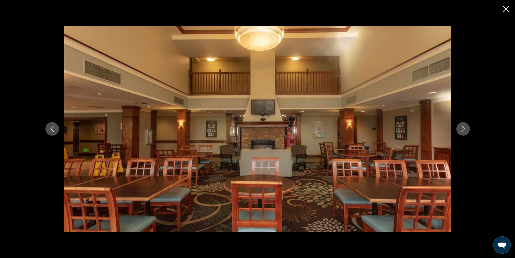
click at [462, 127] on icon "Next image" at bounding box center [463, 128] width 6 height 6
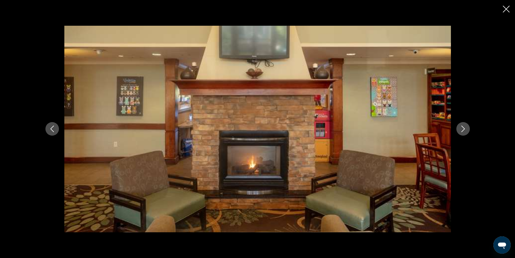
click at [462, 127] on icon "Next image" at bounding box center [463, 128] width 6 height 6
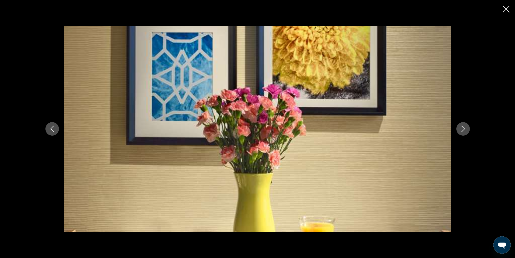
click at [462, 127] on icon "Next image" at bounding box center [463, 128] width 6 height 6
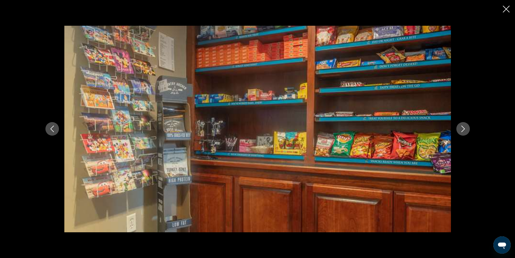
click at [462, 127] on icon "Next image" at bounding box center [463, 128] width 6 height 6
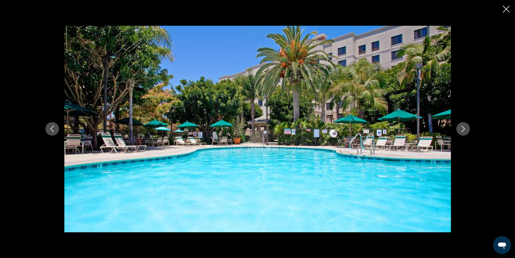
click at [462, 128] on icon "Next image" at bounding box center [463, 128] width 6 height 6
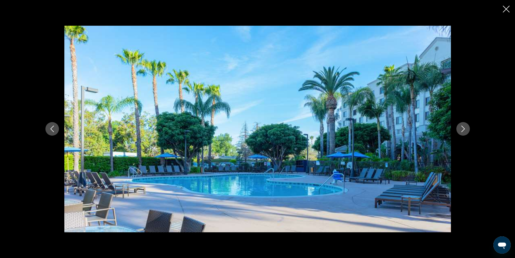
click at [462, 128] on icon "Next image" at bounding box center [463, 128] width 6 height 6
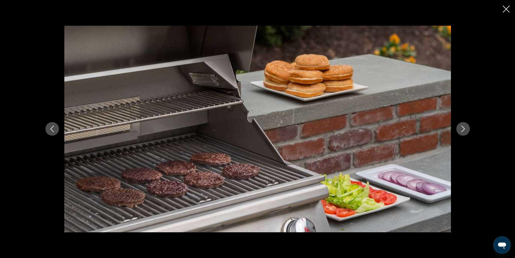
click at [462, 128] on icon "Next image" at bounding box center [463, 128] width 6 height 6
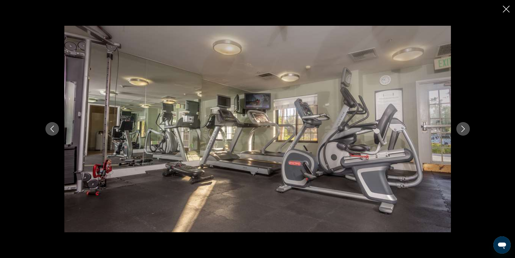
click at [462, 128] on icon "Next image" at bounding box center [463, 128] width 6 height 6
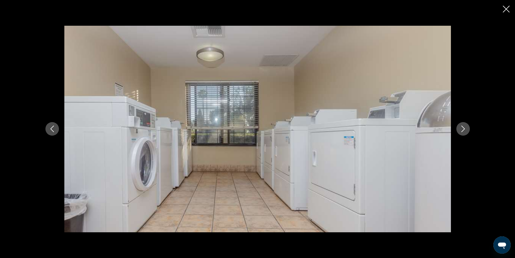
click at [462, 128] on icon "Next image" at bounding box center [463, 128] width 6 height 6
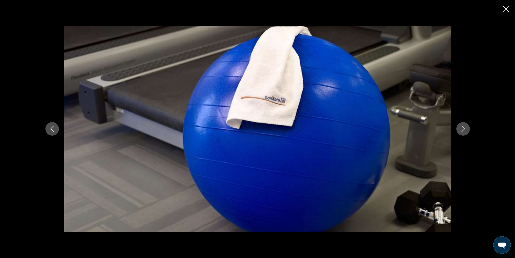
click at [462, 128] on icon "Next image" at bounding box center [463, 128] width 6 height 6
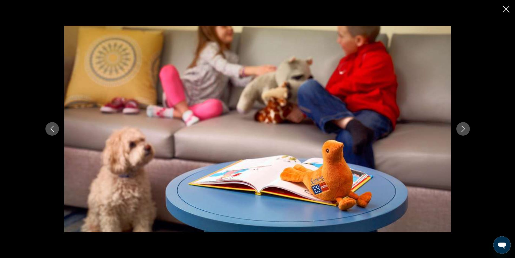
click at [462, 128] on icon "Next image" at bounding box center [463, 128] width 6 height 6
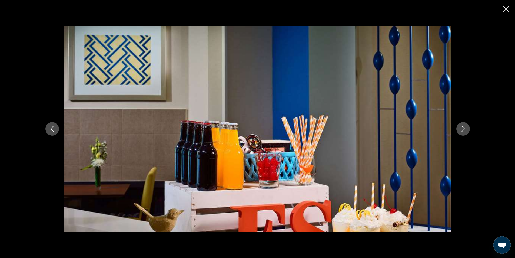
click at [462, 128] on icon "Next image" at bounding box center [463, 128] width 6 height 6
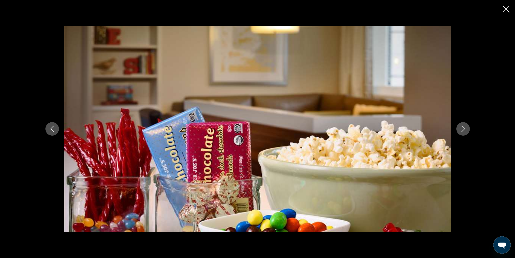
click at [462, 128] on icon "Next image" at bounding box center [463, 128] width 6 height 6
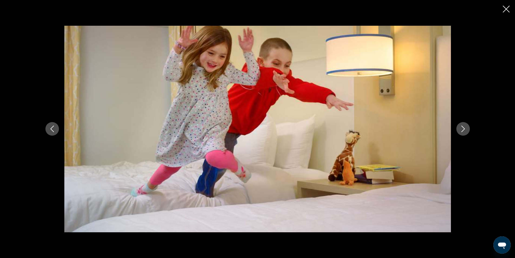
click at [462, 128] on icon "Next image" at bounding box center [463, 128] width 6 height 6
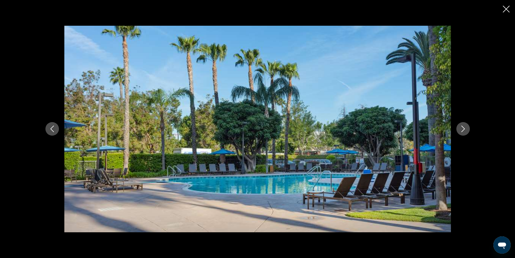
click at [462, 128] on icon "Next image" at bounding box center [463, 128] width 6 height 6
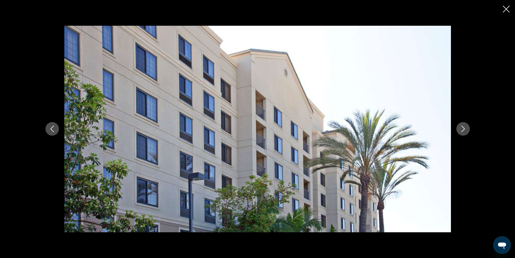
click at [462, 128] on icon "Next image" at bounding box center [463, 128] width 6 height 6
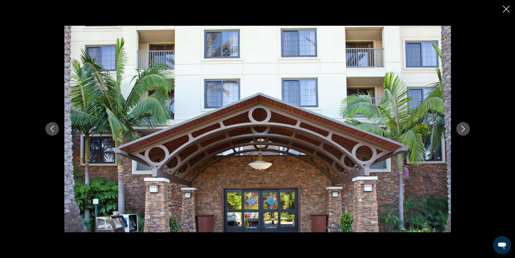
click at [462, 128] on icon "Next image" at bounding box center [463, 128] width 6 height 6
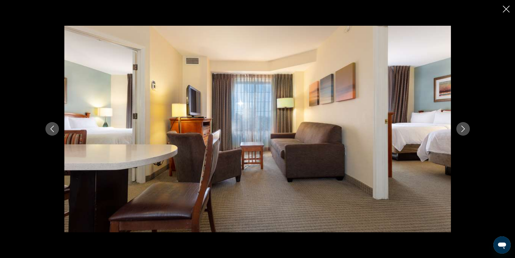
click at [505, 9] on icon "Close slideshow" at bounding box center [506, 9] width 7 height 7
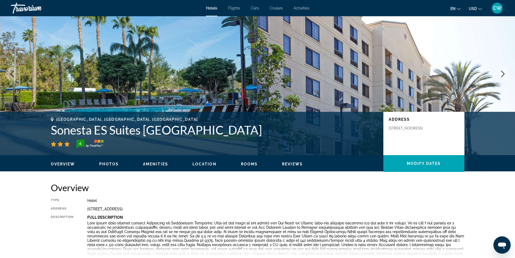
scroll to position [0, 0]
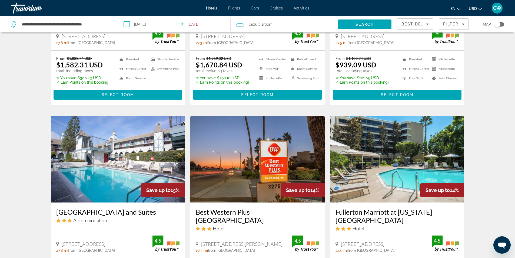
scroll to position [324, 0]
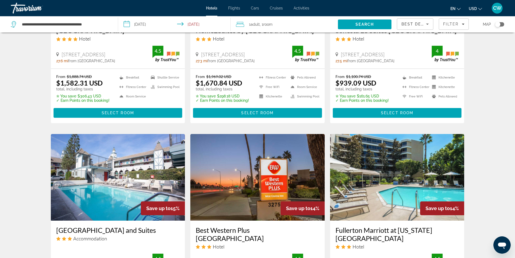
click at [99, 52] on span "[STREET_ADDRESS]" at bounding box center [84, 54] width 44 height 6
click at [117, 110] on span "Main content" at bounding box center [118, 112] width 129 height 13
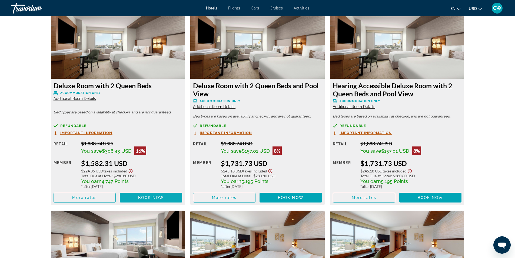
scroll to position [703, 0]
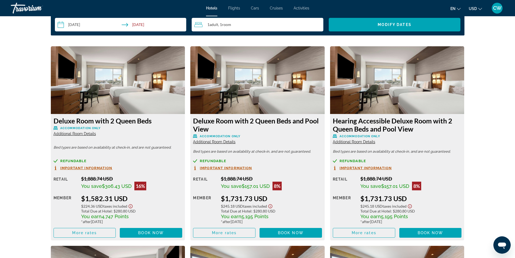
click at [92, 131] on span "Additional Room Details" at bounding box center [75, 133] width 42 height 4
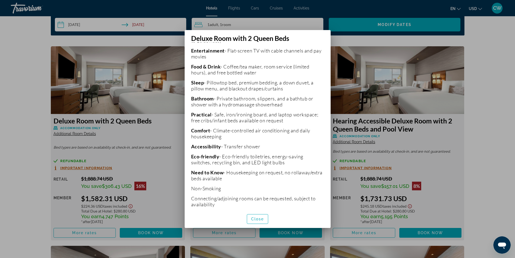
scroll to position [157, 0]
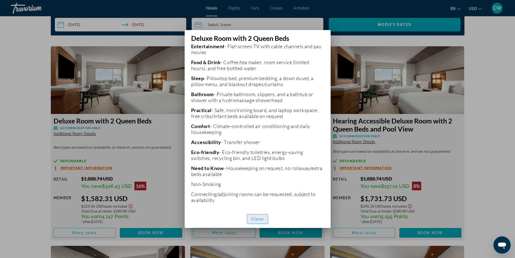
click at [253, 219] on span "Close" at bounding box center [257, 219] width 13 height 4
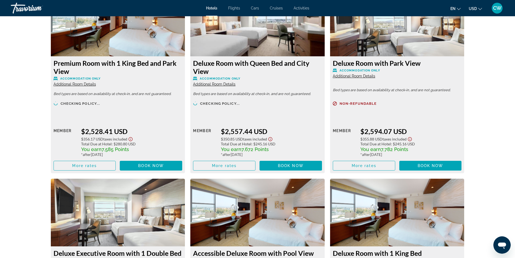
scroll to position [1893, 0]
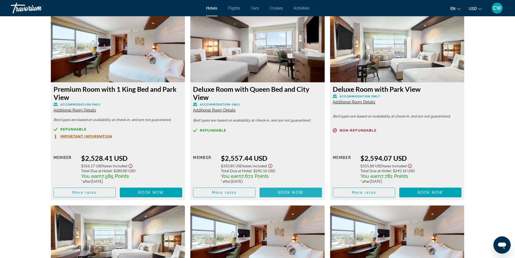
click at [296, 190] on span "Book now" at bounding box center [291, 192] width 26 height 4
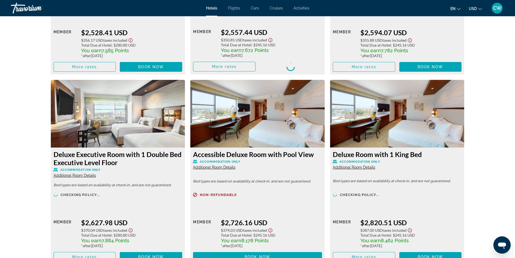
scroll to position [2028, 0]
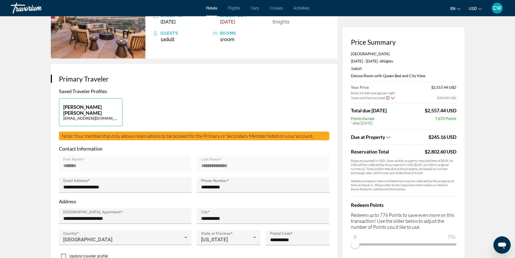
scroll to position [81, 0]
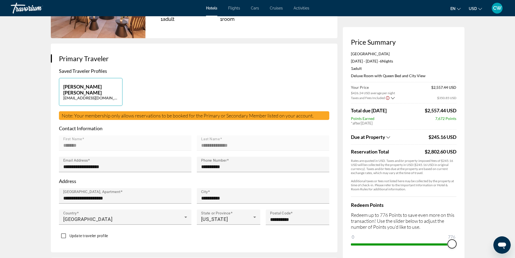
drag, startPoint x: 355, startPoint y: 245, endPoint x: 470, endPoint y: 260, distance: 116.4
click at [470, 177] on html "Skip to main content Hotels Flights Cars Cruises Activities Hotels Flights Cars…" at bounding box center [257, 48] width 515 height 258
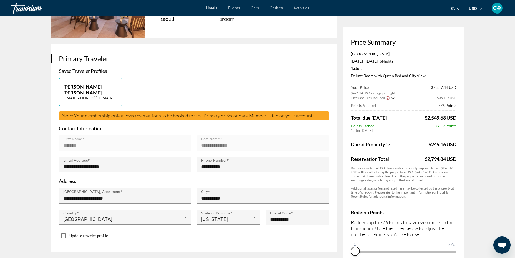
drag, startPoint x: 453, startPoint y: 250, endPoint x: 335, endPoint y: 259, distance: 118.0
click at [335, 177] on html "Skip to main content Hotels Flights Cars Cruises Activities Hotels Flights Cars…" at bounding box center [257, 48] width 515 height 258
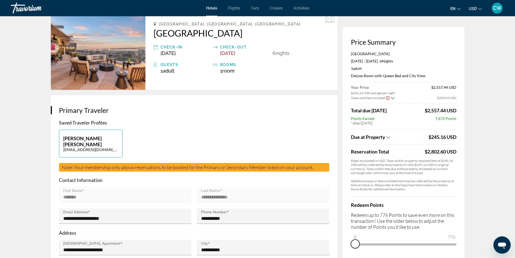
scroll to position [0, 0]
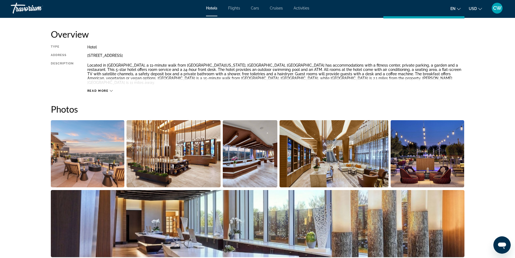
scroll to position [216, 0]
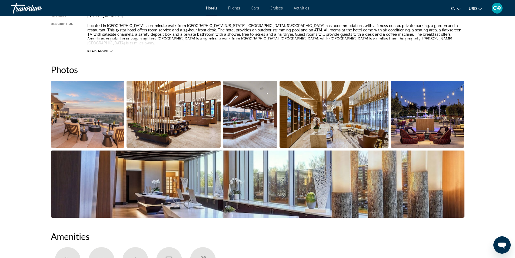
click at [111, 118] on img "Open full-screen image slider" at bounding box center [88, 114] width 74 height 67
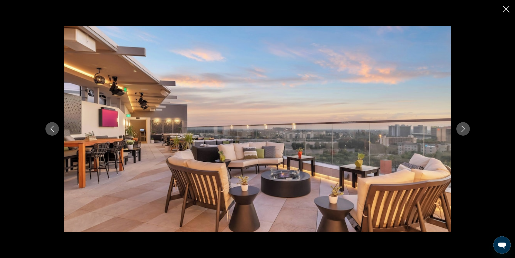
click at [464, 130] on icon "Next image" at bounding box center [463, 128] width 6 height 6
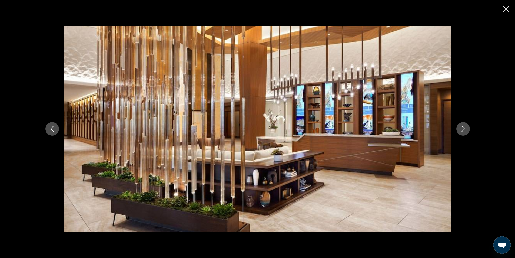
click at [463, 128] on icon "Next image" at bounding box center [463, 129] width 4 height 6
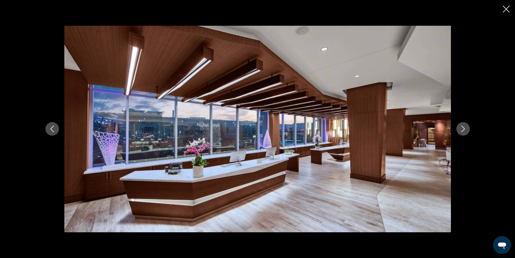
click at [463, 128] on icon "Next image" at bounding box center [463, 129] width 4 height 6
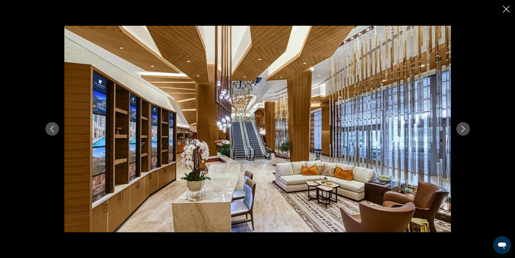
click at [463, 128] on icon "Next image" at bounding box center [463, 129] width 4 height 6
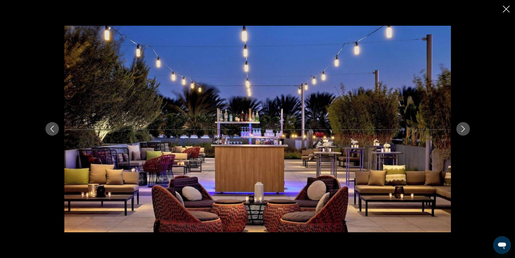
click at [463, 128] on icon "Next image" at bounding box center [463, 129] width 4 height 6
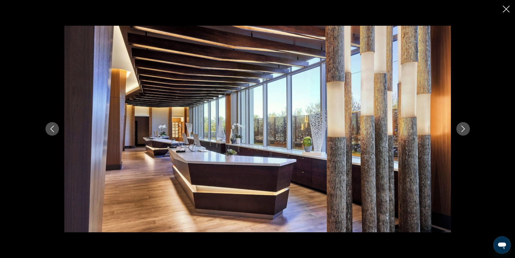
click at [463, 128] on icon "Next image" at bounding box center [463, 129] width 4 height 6
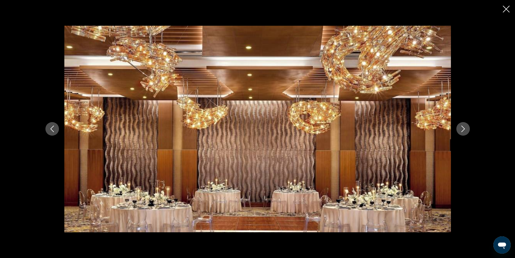
click at [463, 128] on icon "Next image" at bounding box center [463, 129] width 4 height 6
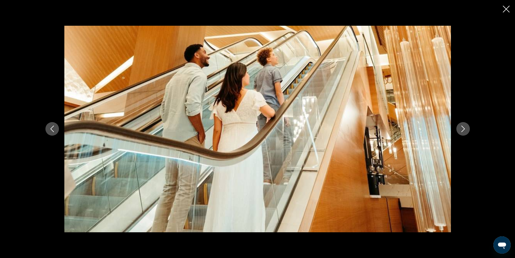
click at [463, 128] on icon "Next image" at bounding box center [463, 129] width 4 height 6
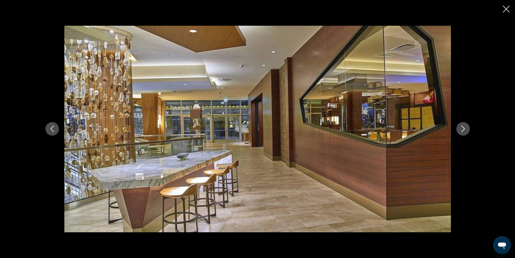
click at [463, 128] on icon "Next image" at bounding box center [463, 129] width 4 height 6
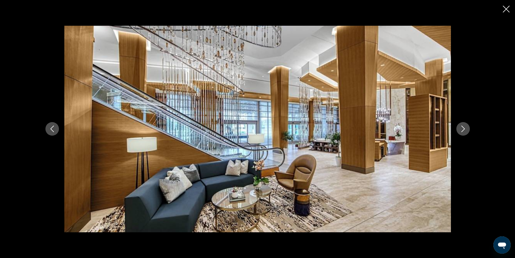
click at [506, 5] on button "Close slideshow" at bounding box center [506, 9] width 7 height 8
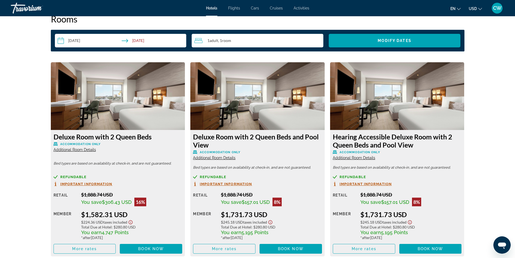
scroll to position [703, 0]
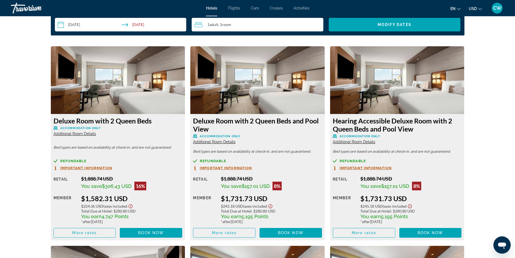
click at [90, 131] on span "Additional Room Details" at bounding box center [75, 133] width 42 height 4
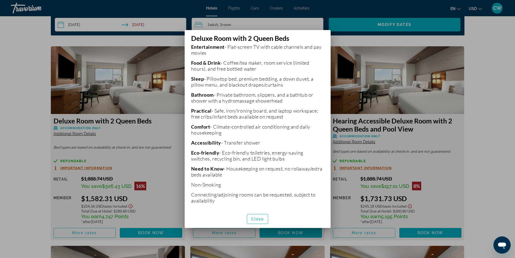
scroll to position [157, 0]
click at [260, 217] on span "Close" at bounding box center [257, 219] width 13 height 4
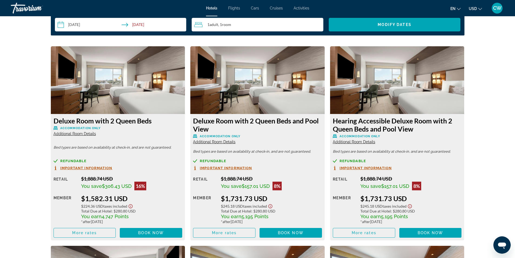
scroll to position [811, 0]
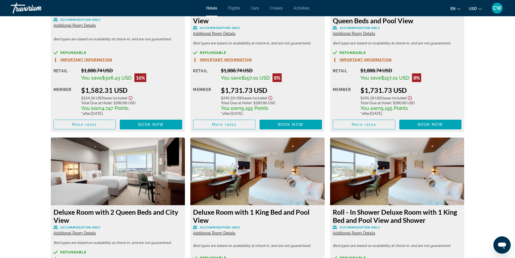
click at [256, 170] on img "Main content" at bounding box center [257, 171] width 134 height 68
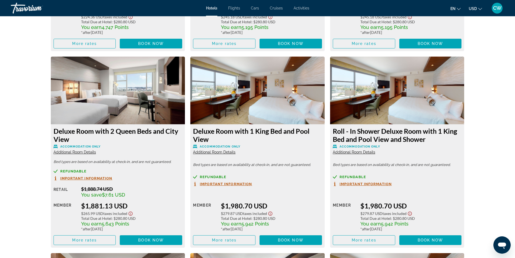
scroll to position [892, 0]
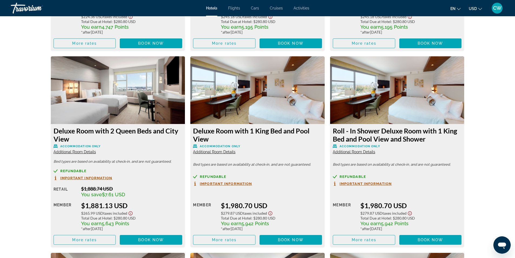
click at [271, 211] on icon "Show Taxes and Fees disclaimer" at bounding box center [270, 213] width 4 height 4
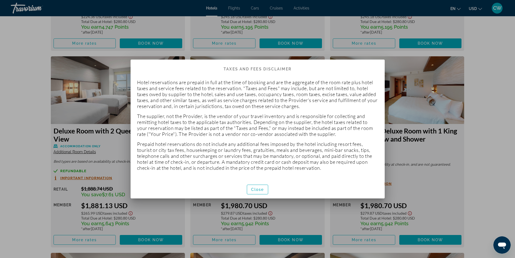
scroll to position [0, 0]
click at [261, 186] on span "button" at bounding box center [257, 189] width 21 height 13
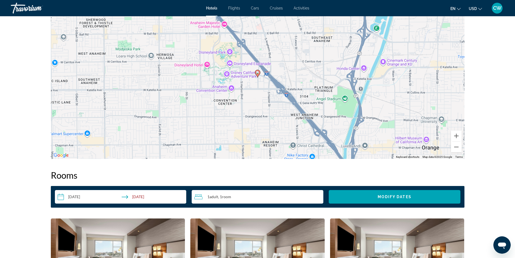
scroll to position [541, 0]
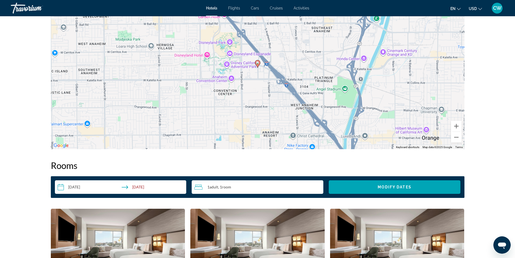
click at [148, 181] on input "**********" at bounding box center [122, 187] width 134 height 15
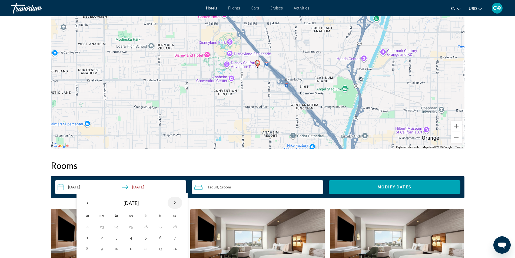
click at [175, 197] on th "Next month" at bounding box center [175, 203] width 15 height 12
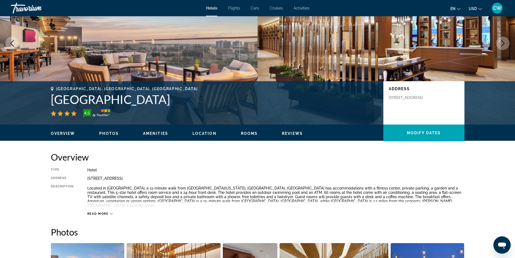
scroll to position [0, 0]
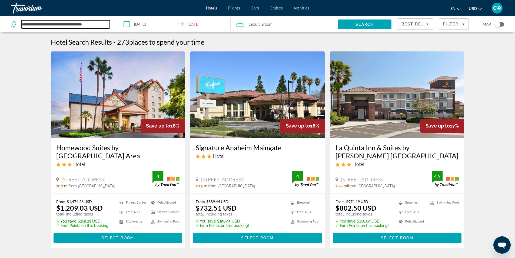
click at [85, 24] on input "**********" at bounding box center [65, 24] width 88 height 8
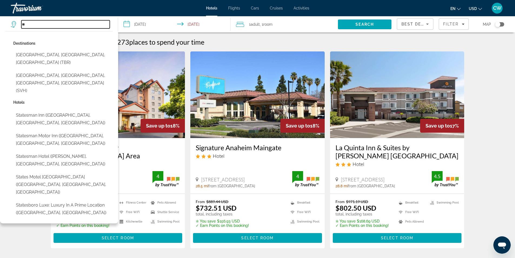
type input "*"
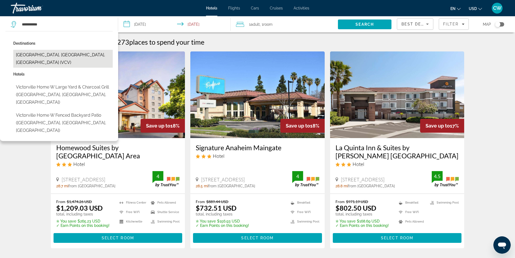
click at [71, 56] on button "[GEOGRAPHIC_DATA], [GEOGRAPHIC_DATA], [GEOGRAPHIC_DATA] (VCV)" at bounding box center [63, 59] width 100 height 18
type input "**********"
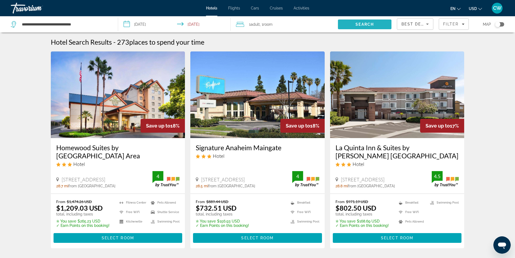
click at [368, 25] on span "Search" at bounding box center [365, 24] width 18 height 4
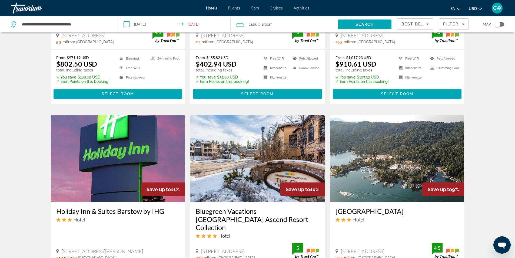
scroll to position [379, 0]
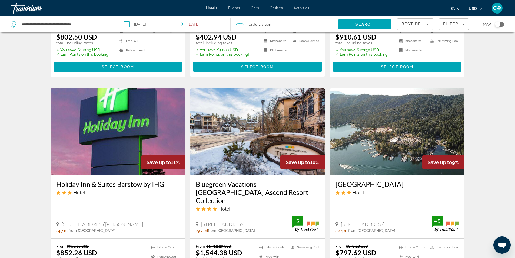
click at [390, 143] on img "Main content" at bounding box center [397, 131] width 134 height 87
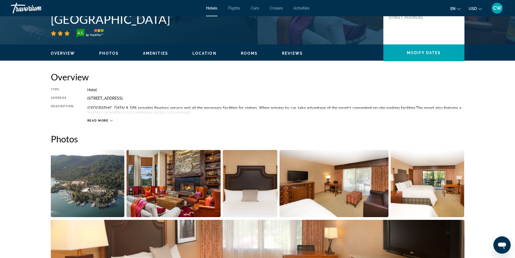
scroll to position [162, 0]
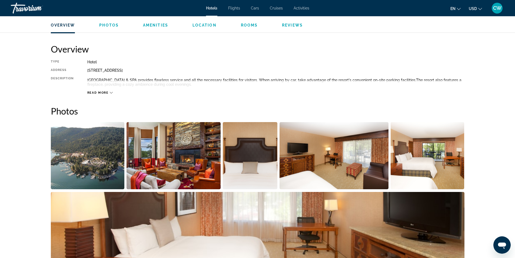
click at [101, 153] on img "Open full-screen image slider" at bounding box center [88, 155] width 74 height 67
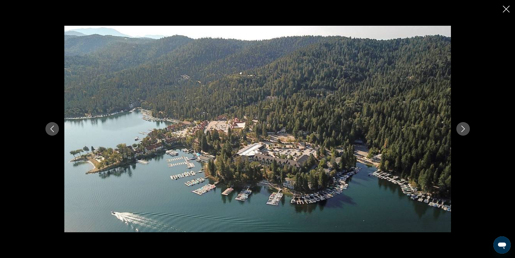
click at [463, 129] on icon "Next image" at bounding box center [463, 128] width 6 height 6
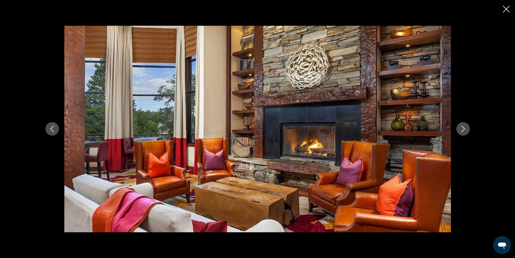
click at [463, 129] on icon "Next image" at bounding box center [463, 128] width 6 height 6
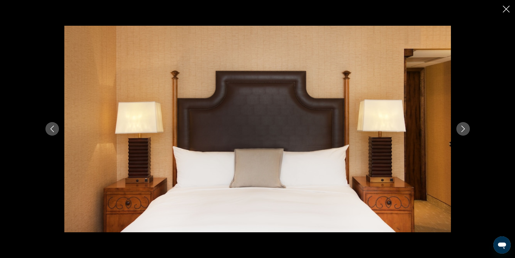
click at [463, 129] on icon "Next image" at bounding box center [463, 128] width 6 height 6
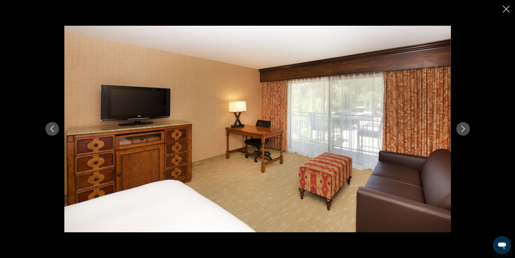
click at [463, 128] on icon "Next image" at bounding box center [463, 129] width 4 height 6
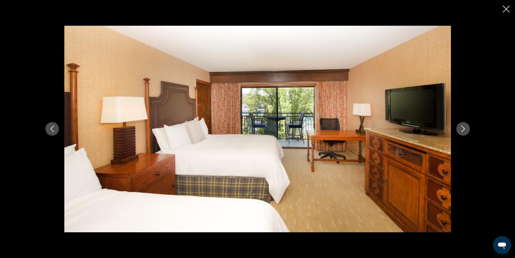
click at [463, 127] on icon "Next image" at bounding box center [463, 129] width 4 height 6
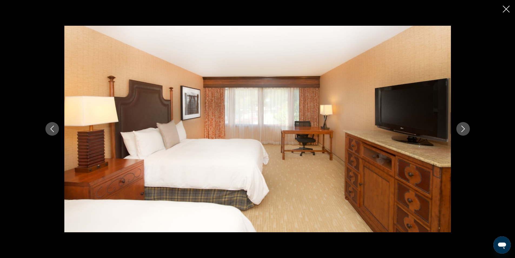
click at [463, 127] on icon "Next image" at bounding box center [463, 129] width 4 height 6
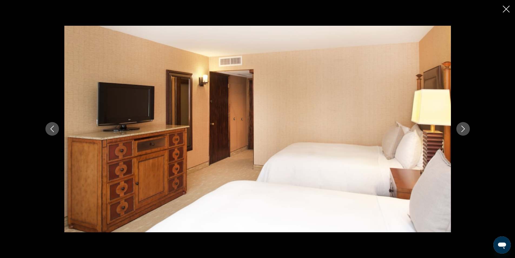
click at [463, 127] on icon "Next image" at bounding box center [463, 129] width 4 height 6
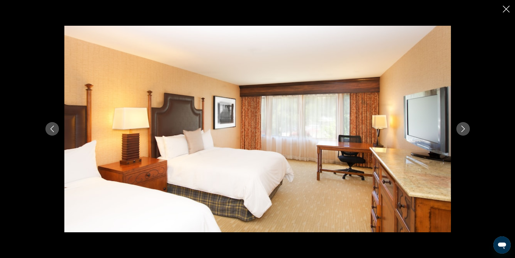
click at [463, 127] on icon "Next image" at bounding box center [463, 129] width 4 height 6
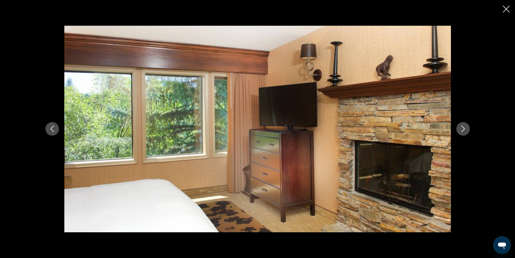
click at [463, 127] on icon "Next image" at bounding box center [463, 129] width 4 height 6
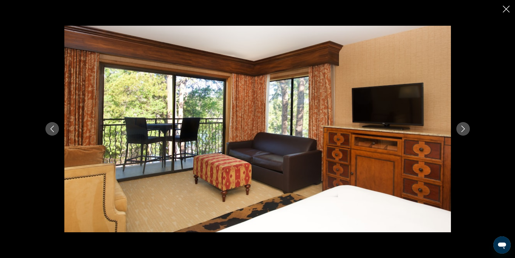
click at [463, 127] on icon "Next image" at bounding box center [463, 129] width 4 height 6
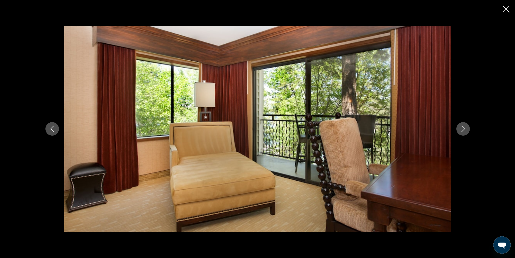
click at [463, 127] on icon "Next image" at bounding box center [463, 129] width 4 height 6
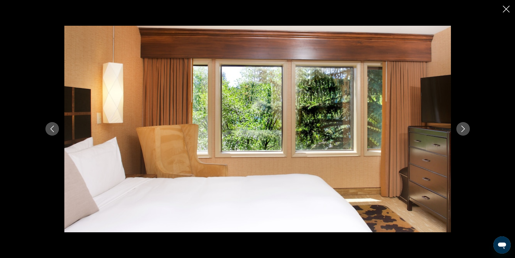
click at [463, 127] on icon "Next image" at bounding box center [463, 129] width 4 height 6
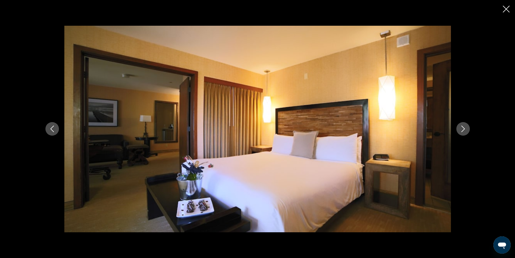
click at [463, 127] on icon "Next image" at bounding box center [463, 129] width 4 height 6
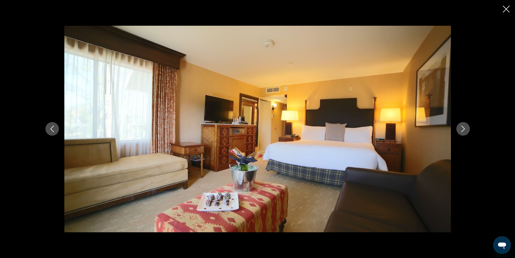
click at [463, 127] on icon "Next image" at bounding box center [463, 129] width 4 height 6
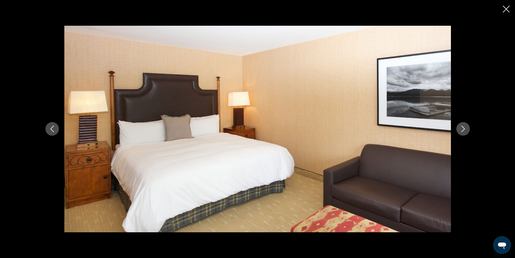
click at [463, 127] on icon "Next image" at bounding box center [463, 129] width 4 height 6
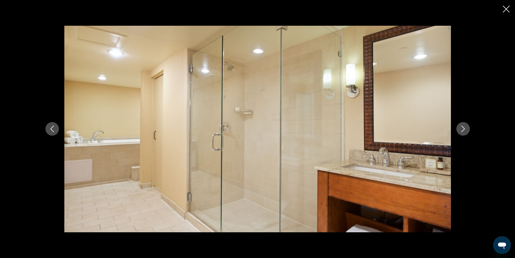
click at [463, 127] on icon "Next image" at bounding box center [463, 129] width 4 height 6
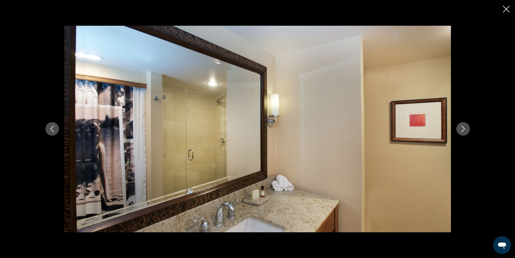
click at [463, 127] on icon "Next image" at bounding box center [463, 129] width 4 height 6
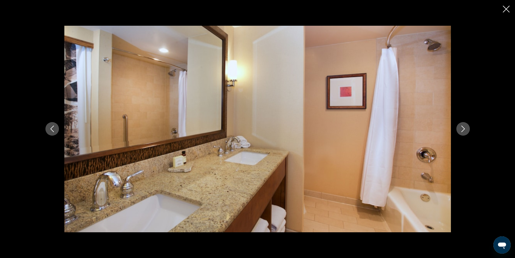
click at [463, 128] on icon "Next image" at bounding box center [463, 128] width 6 height 6
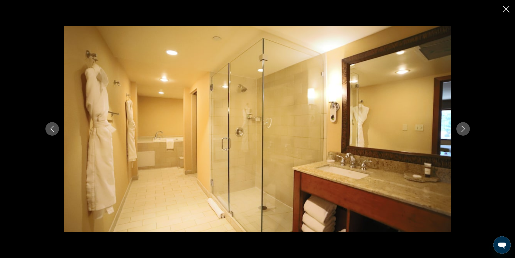
click at [463, 128] on icon "Next image" at bounding box center [463, 128] width 6 height 6
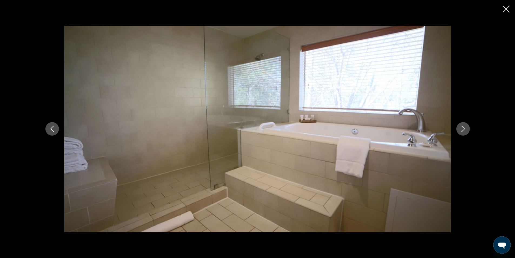
click at [463, 128] on icon "Next image" at bounding box center [463, 128] width 6 height 6
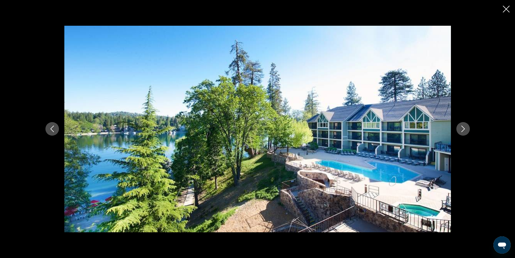
click at [461, 129] on icon "Next image" at bounding box center [463, 128] width 6 height 6
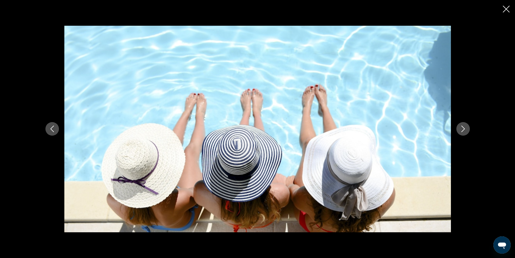
click at [461, 129] on icon "Next image" at bounding box center [463, 128] width 6 height 6
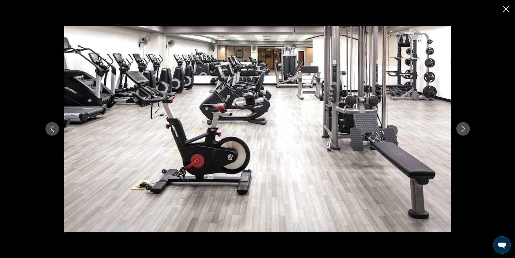
click at [461, 128] on icon "Next image" at bounding box center [463, 128] width 6 height 6
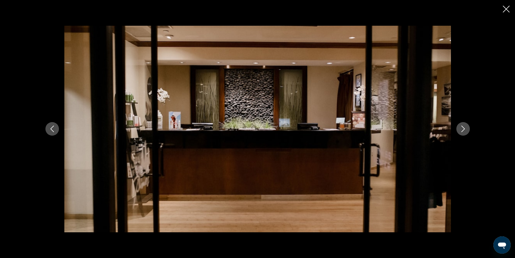
click at [461, 126] on icon "Next image" at bounding box center [463, 128] width 6 height 6
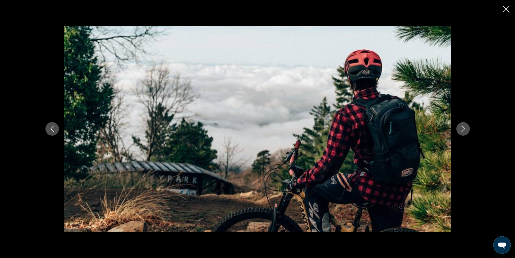
click at [461, 126] on icon "Next image" at bounding box center [463, 128] width 6 height 6
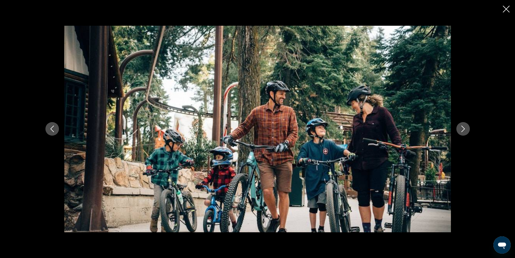
click at [461, 126] on icon "Next image" at bounding box center [463, 128] width 6 height 6
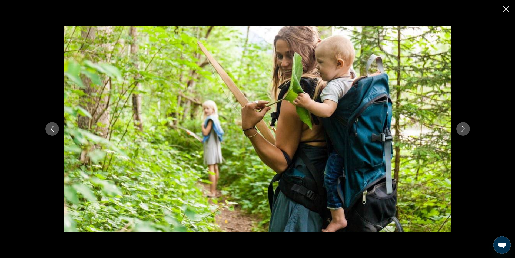
click at [461, 126] on icon "Next image" at bounding box center [463, 128] width 6 height 6
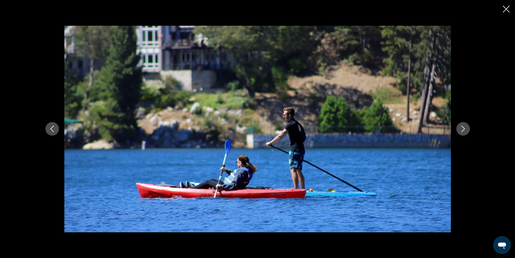
click at [461, 126] on icon "Next image" at bounding box center [463, 128] width 6 height 6
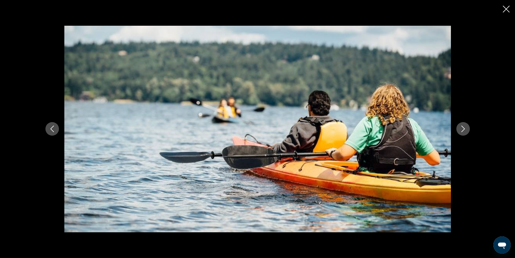
click at [461, 126] on icon "Next image" at bounding box center [463, 128] width 6 height 6
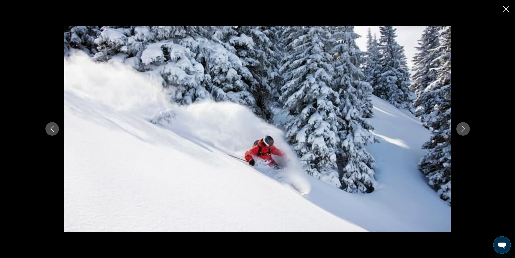
click at [461, 126] on icon "Next image" at bounding box center [463, 128] width 6 height 6
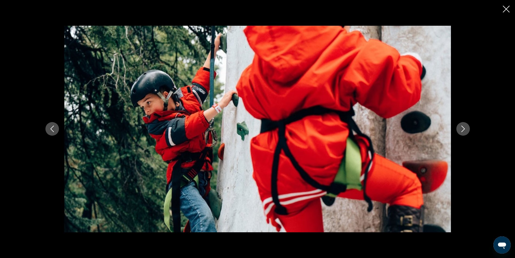
click at [461, 126] on icon "Next image" at bounding box center [463, 128] width 6 height 6
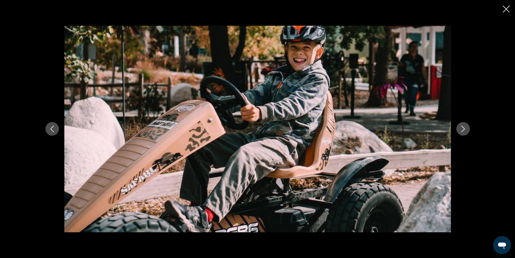
click at [461, 126] on icon "Next image" at bounding box center [463, 128] width 6 height 6
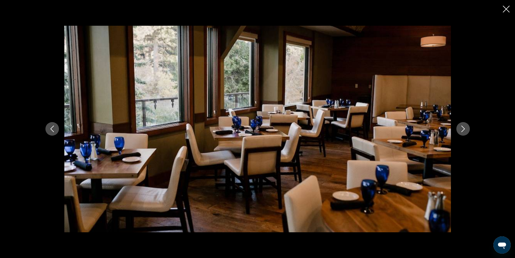
click at [461, 126] on icon "Next image" at bounding box center [463, 128] width 6 height 6
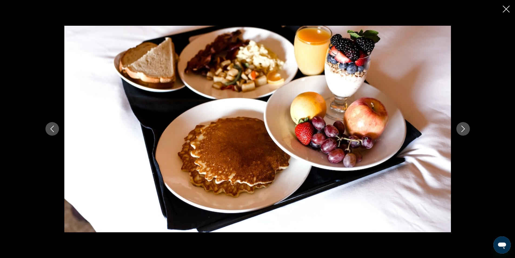
click at [464, 125] on icon "Next image" at bounding box center [463, 128] width 6 height 6
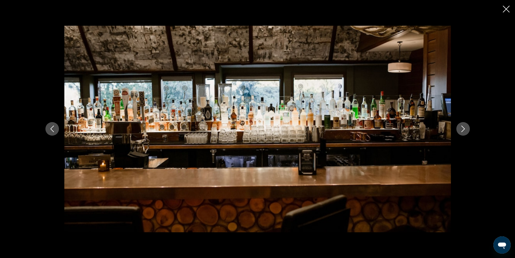
click at [464, 124] on button "Next image" at bounding box center [463, 129] width 14 height 14
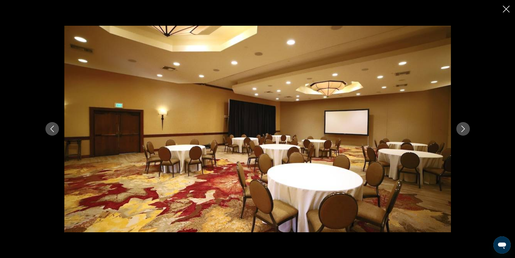
click at [463, 125] on button "Next image" at bounding box center [463, 129] width 14 height 14
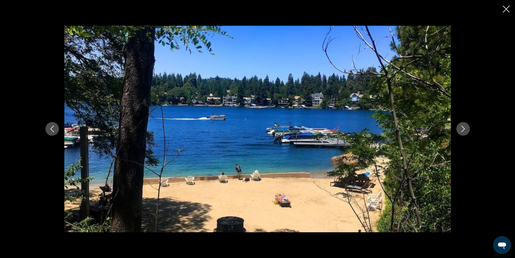
click at [463, 125] on button "Next image" at bounding box center [463, 129] width 14 height 14
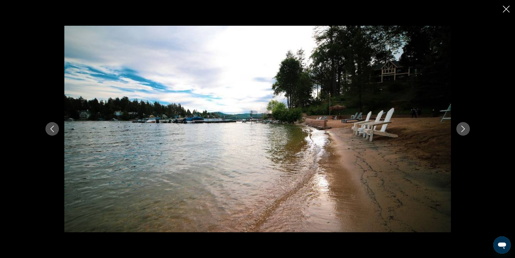
click at [463, 125] on button "Next image" at bounding box center [463, 129] width 14 height 14
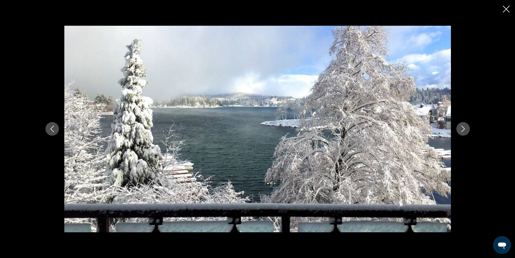
click at [463, 125] on button "Next image" at bounding box center [463, 129] width 14 height 14
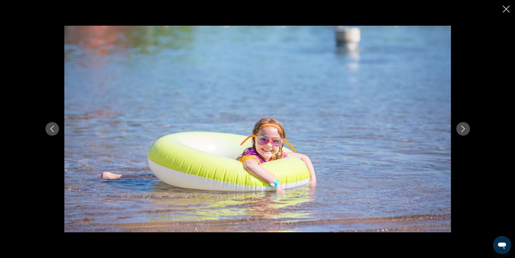
click at [463, 125] on button "Next image" at bounding box center [463, 129] width 14 height 14
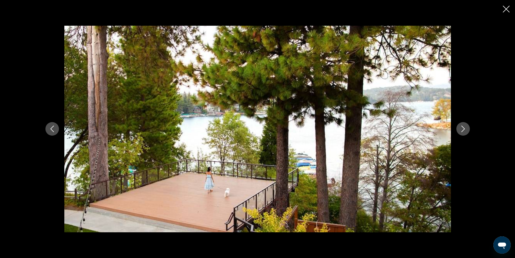
click at [463, 125] on button "Next image" at bounding box center [463, 129] width 14 height 14
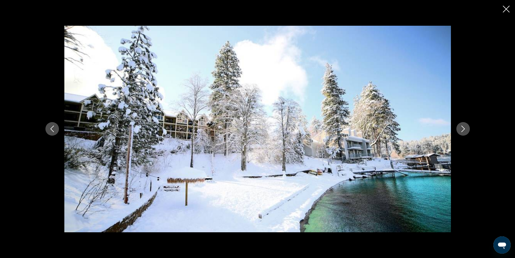
click at [463, 125] on button "Next image" at bounding box center [463, 129] width 14 height 14
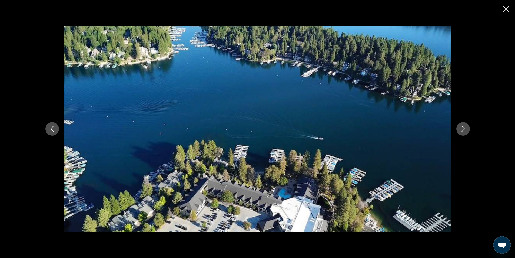
click at [463, 125] on button "Next image" at bounding box center [463, 129] width 14 height 14
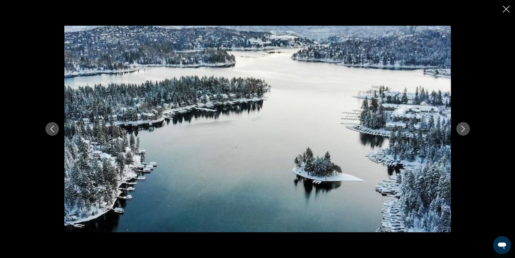
click at [463, 125] on button "Next image" at bounding box center [463, 129] width 14 height 14
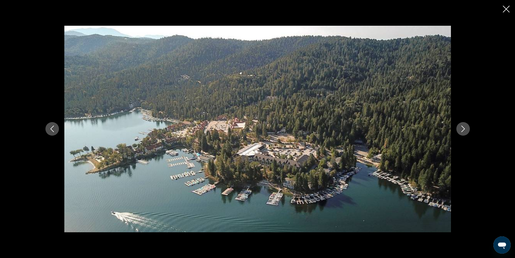
click at [463, 125] on button "Next image" at bounding box center [463, 129] width 14 height 14
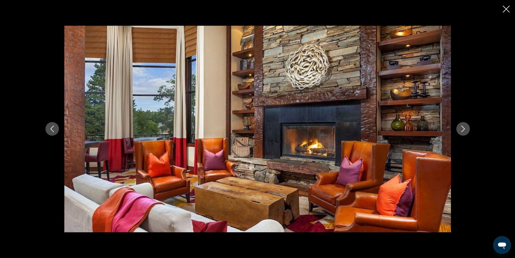
click at [463, 125] on button "Next image" at bounding box center [463, 129] width 14 height 14
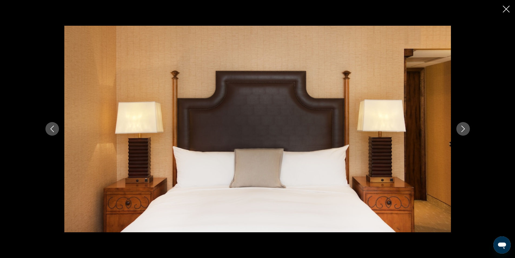
click at [504, 9] on icon "Close slideshow" at bounding box center [506, 9] width 7 height 7
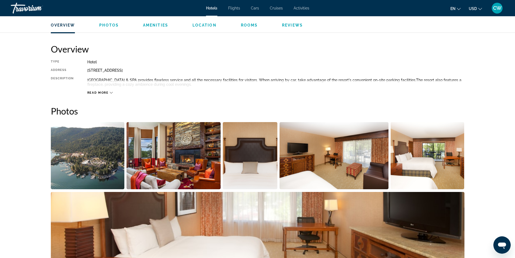
click at [112, 91] on icon "Main content" at bounding box center [111, 92] width 3 height 3
click at [108, 92] on icon "Main content" at bounding box center [109, 92] width 3 height 3
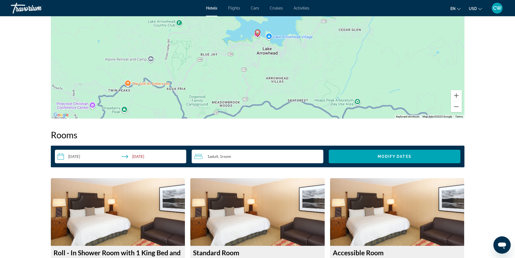
scroll to position [667, 0]
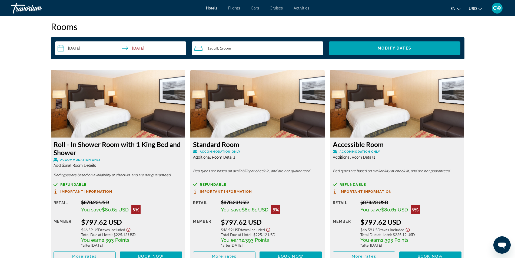
click at [91, 165] on span "Additional Room Details" at bounding box center [75, 165] width 42 height 4
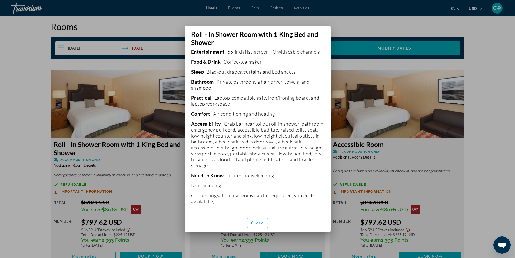
scroll to position [133, 0]
click at [263, 223] on span "Close" at bounding box center [257, 223] width 13 height 4
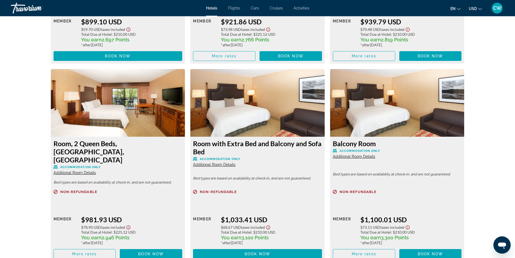
scroll to position [1505, 0]
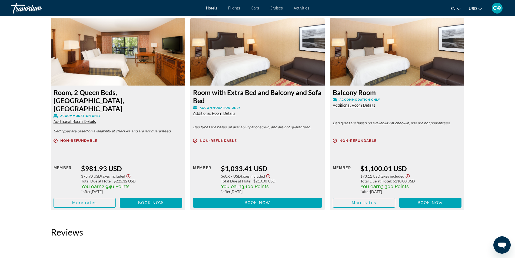
click at [90, 119] on span "Additional Room Details" at bounding box center [75, 121] width 42 height 4
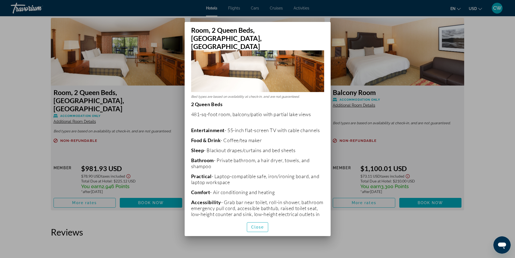
scroll to position [0, 0]
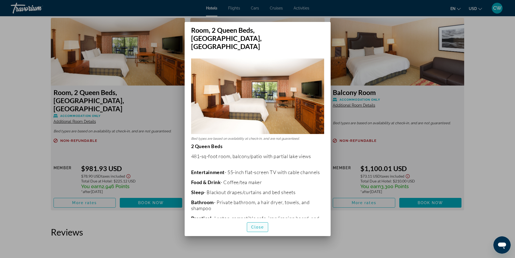
click at [263, 222] on span "button" at bounding box center [257, 226] width 21 height 13
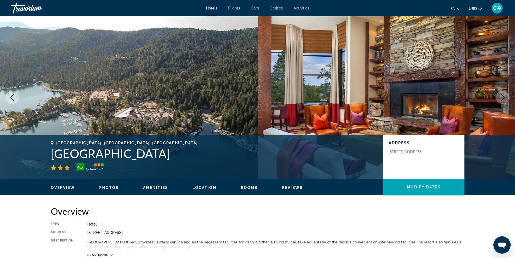
scroll to position [1505, 0]
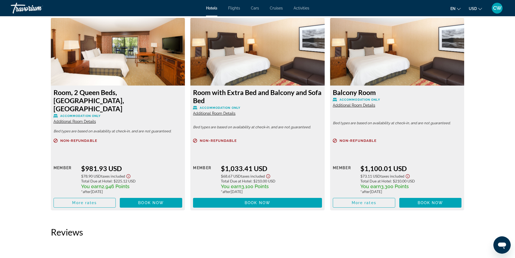
click at [90, 119] on span "Additional Room Details" at bounding box center [75, 121] width 42 height 4
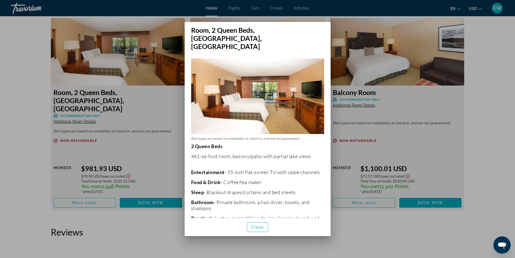
scroll to position [0, 0]
click at [264, 220] on span "button" at bounding box center [257, 226] width 21 height 13
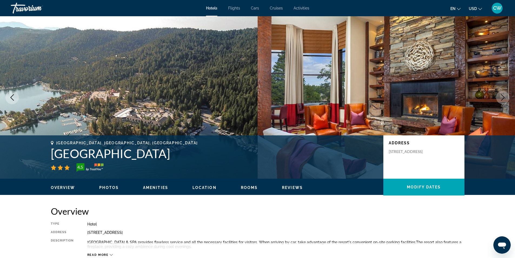
scroll to position [1505, 0]
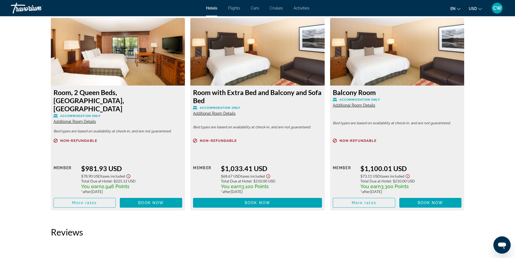
click at [217, 111] on span "Additional Room Details" at bounding box center [214, 113] width 42 height 4
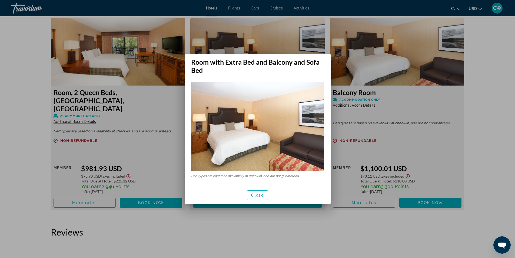
scroll to position [0, 0]
click at [261, 196] on span "Close" at bounding box center [257, 195] width 13 height 4
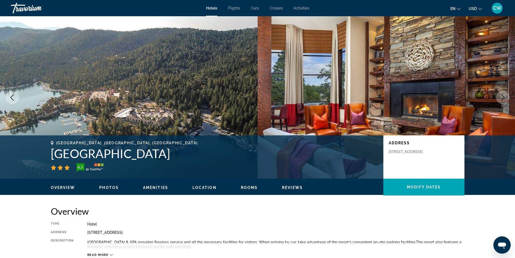
scroll to position [1505, 0]
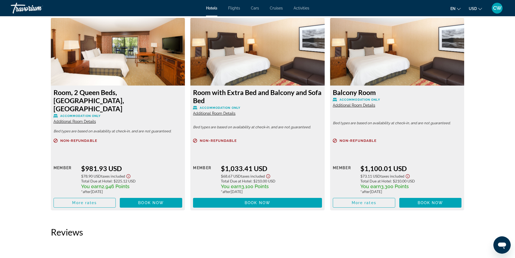
click at [225, 113] on span "Additional Room Details" at bounding box center [214, 113] width 42 height 4
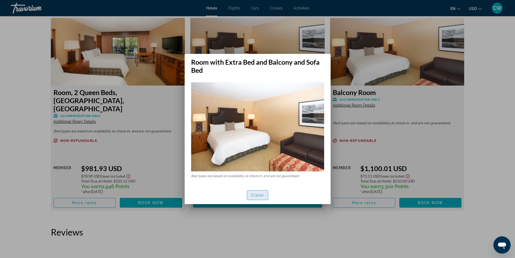
click at [253, 195] on span "Close" at bounding box center [257, 195] width 13 height 4
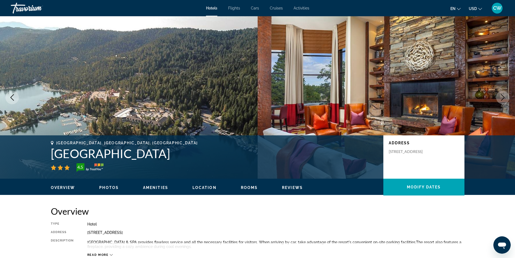
scroll to position [1505, 0]
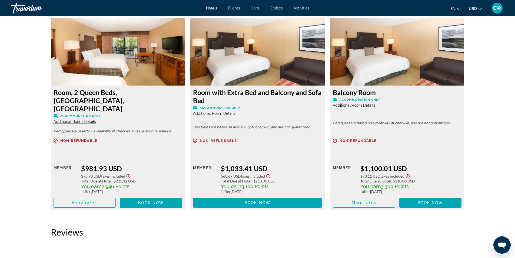
click at [366, 104] on span "Additional Room Details" at bounding box center [354, 105] width 42 height 4
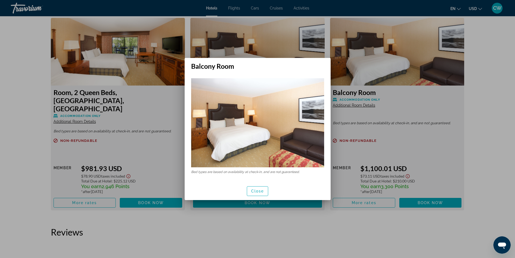
scroll to position [0, 0]
click at [264, 192] on span "Close" at bounding box center [257, 191] width 13 height 4
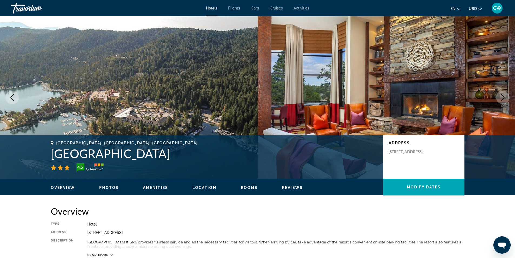
click at [153, 191] on div "Overview Photos Amenities Location Rooms Reviews Modify Dates" at bounding box center [257, 186] width 435 height 17
click at [154, 188] on span "Amenities" at bounding box center [155, 187] width 25 height 4
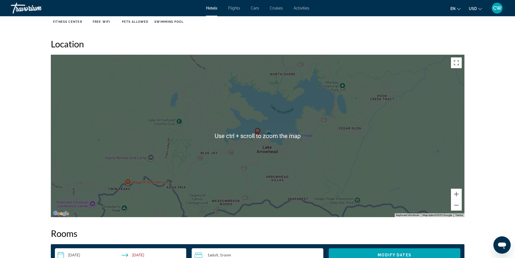
scroll to position [406, 0]
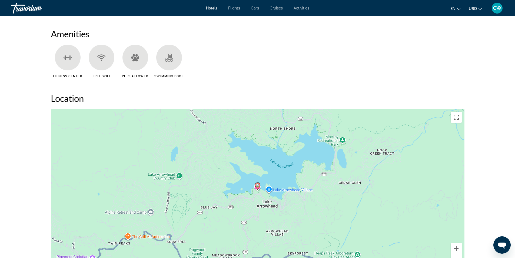
click at [396, 94] on h2 "Location" at bounding box center [258, 98] width 414 height 11
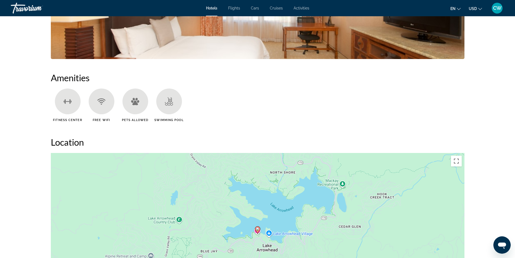
scroll to position [352, 0]
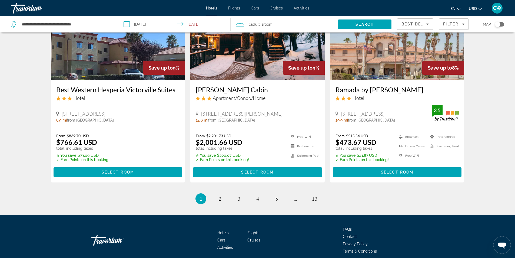
scroll to position [696, 0]
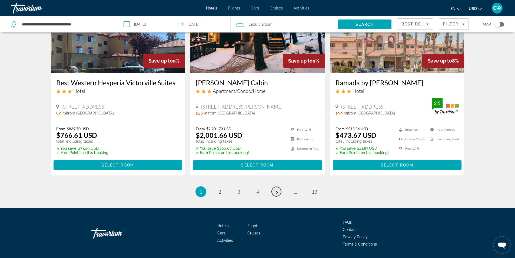
click at [276, 188] on span "5" at bounding box center [276, 191] width 3 height 6
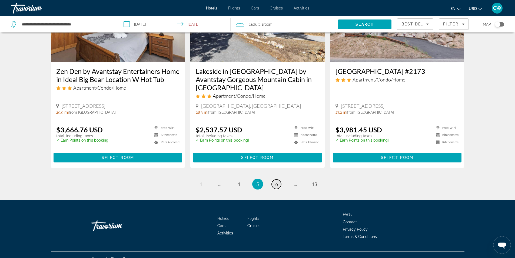
scroll to position [679, 0]
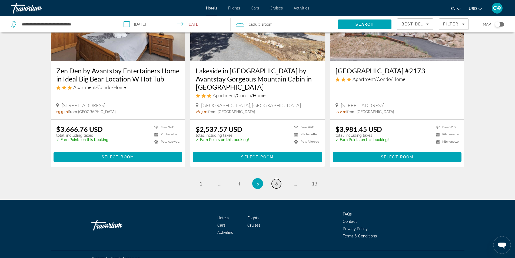
click at [277, 180] on span "6" at bounding box center [276, 183] width 3 height 6
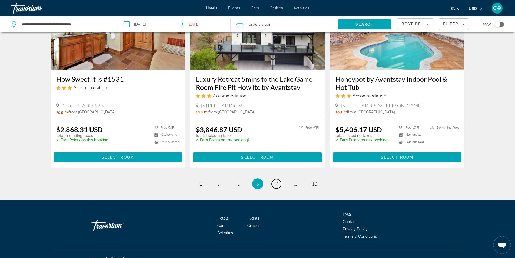
scroll to position [646, 0]
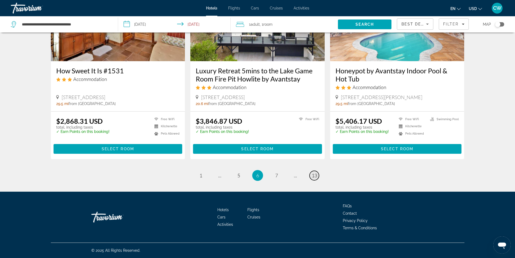
click at [314, 177] on span "13" at bounding box center [314, 175] width 5 height 6
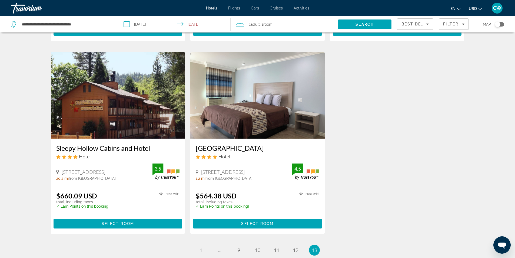
scroll to position [216, 0]
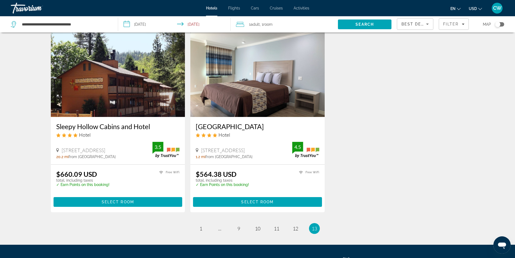
click at [144, 97] on img "Main content" at bounding box center [118, 73] width 134 height 87
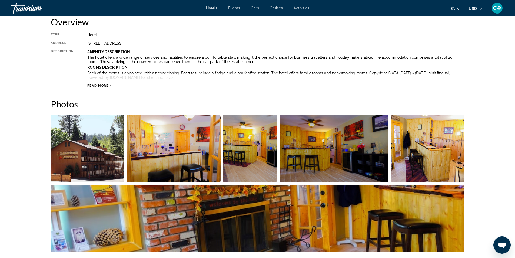
scroll to position [189, 0]
click at [156, 156] on img "Open full-screen image slider" at bounding box center [174, 148] width 94 height 67
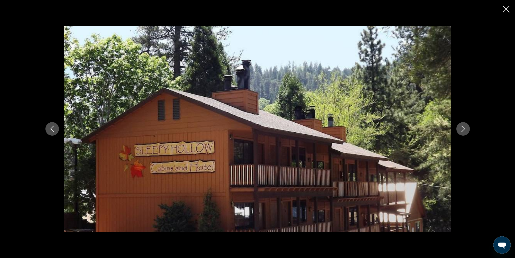
click at [461, 128] on icon "Next image" at bounding box center [463, 128] width 6 height 6
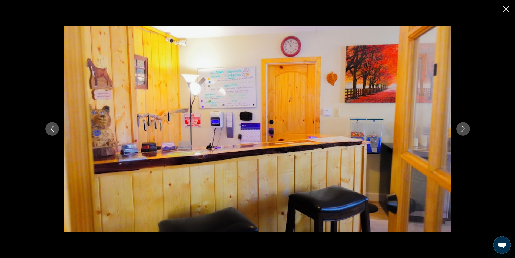
click at [463, 126] on icon "Next image" at bounding box center [463, 128] width 6 height 6
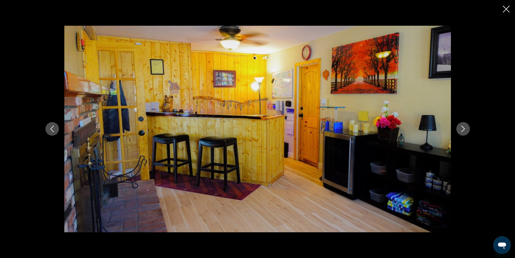
click at [463, 126] on icon "Next image" at bounding box center [463, 128] width 6 height 6
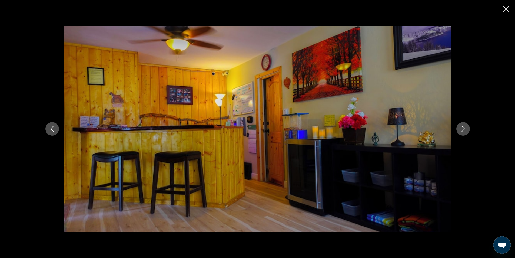
click at [463, 126] on icon "Next image" at bounding box center [463, 128] width 6 height 6
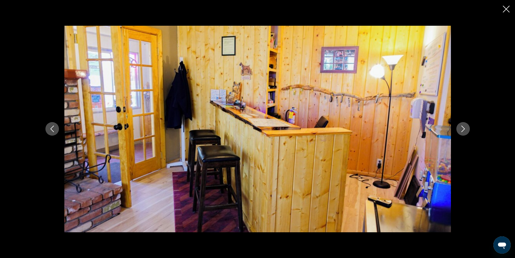
click at [463, 126] on icon "Next image" at bounding box center [463, 128] width 6 height 6
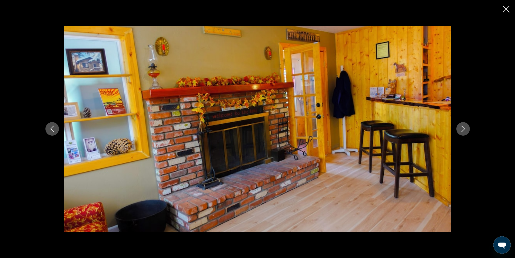
click at [463, 126] on icon "Next image" at bounding box center [463, 128] width 6 height 6
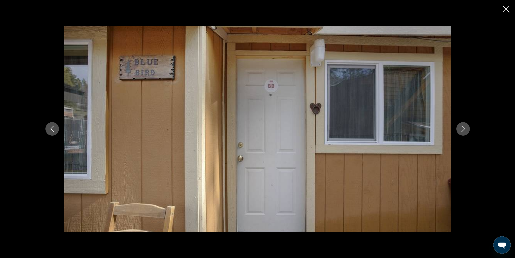
click at [463, 126] on icon "Next image" at bounding box center [463, 128] width 6 height 6
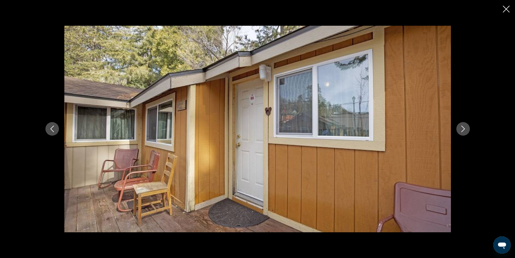
click at [463, 126] on icon "Next image" at bounding box center [463, 128] width 6 height 6
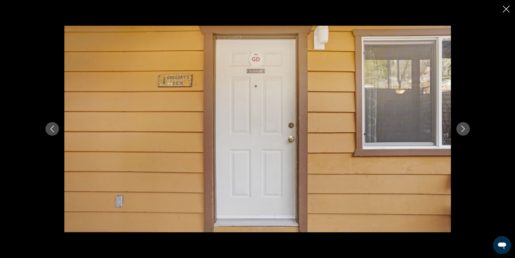
click at [463, 126] on icon "Next image" at bounding box center [463, 128] width 6 height 6
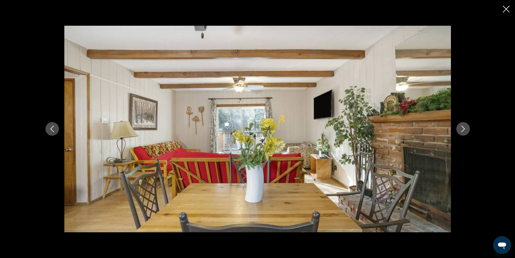
click at [463, 126] on icon "Next image" at bounding box center [463, 128] width 6 height 6
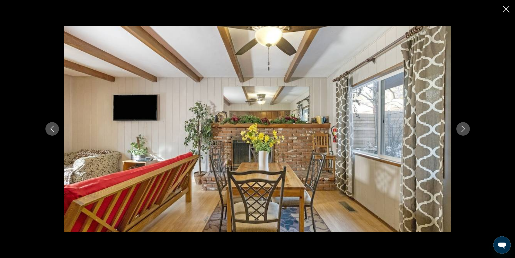
click at [463, 126] on icon "Next image" at bounding box center [463, 128] width 6 height 6
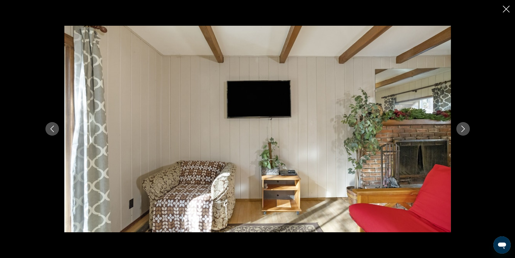
click at [463, 126] on icon "Next image" at bounding box center [463, 128] width 6 height 6
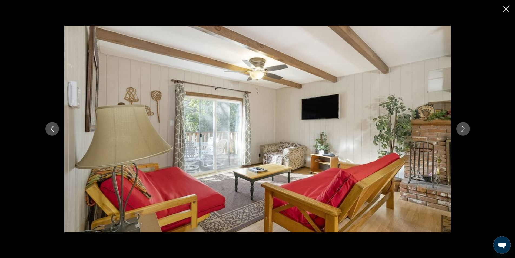
click at [463, 126] on icon "Next image" at bounding box center [463, 128] width 6 height 6
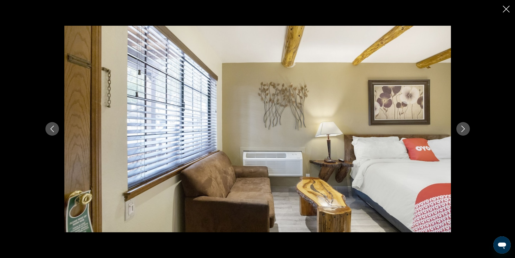
click at [463, 126] on icon "Next image" at bounding box center [463, 128] width 6 height 6
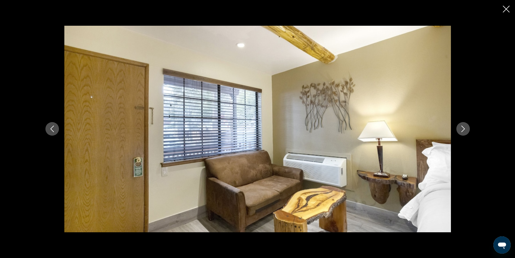
click at [463, 126] on icon "Next image" at bounding box center [463, 128] width 6 height 6
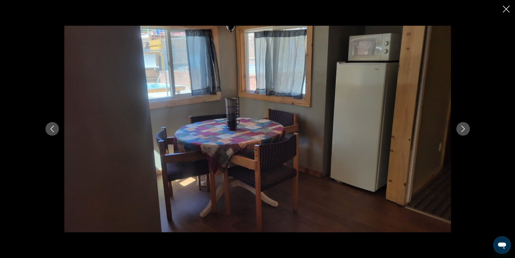
click at [463, 126] on icon "Next image" at bounding box center [463, 128] width 6 height 6
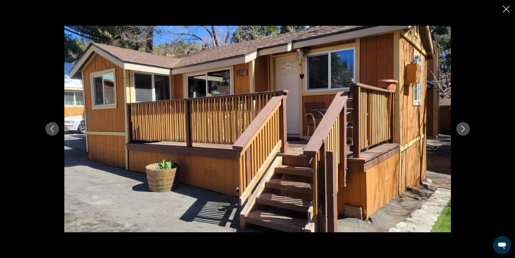
click at [463, 126] on icon "Next image" at bounding box center [463, 128] width 6 height 6
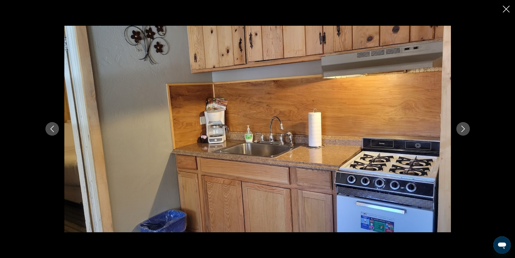
click at [463, 126] on icon "Next image" at bounding box center [463, 128] width 6 height 6
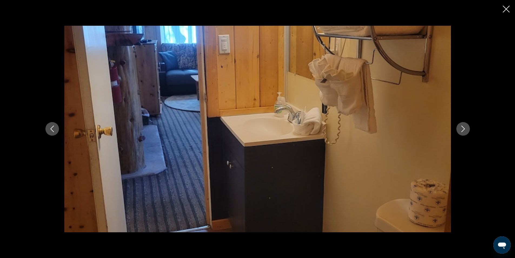
click at [463, 128] on icon "Next image" at bounding box center [463, 128] width 6 height 6
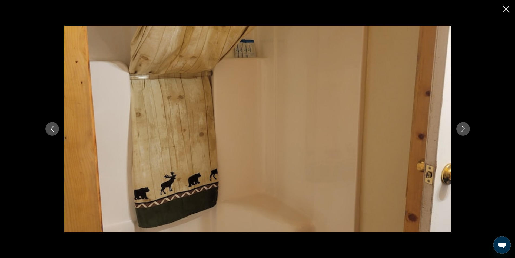
click at [463, 127] on icon "Next image" at bounding box center [463, 129] width 4 height 6
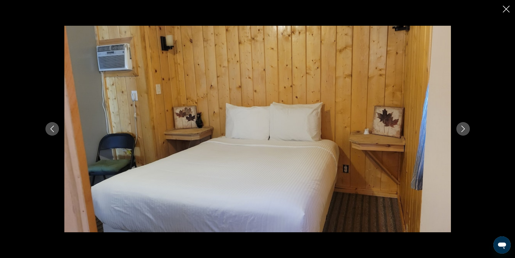
click at [463, 127] on icon "Next image" at bounding box center [463, 128] width 6 height 6
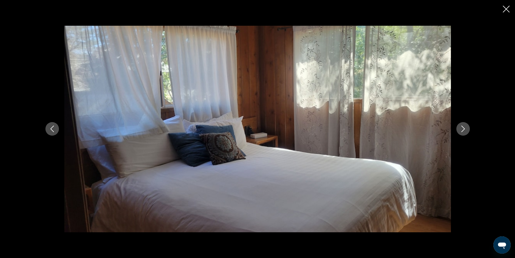
click at [463, 127] on icon "Next image" at bounding box center [463, 128] width 6 height 6
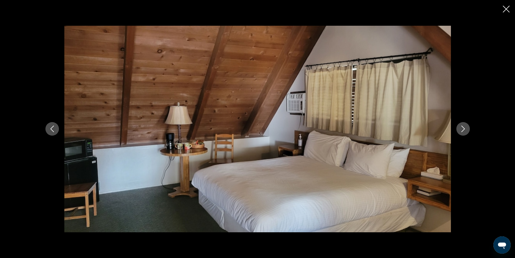
click at [463, 127] on icon "Next image" at bounding box center [463, 128] width 6 height 6
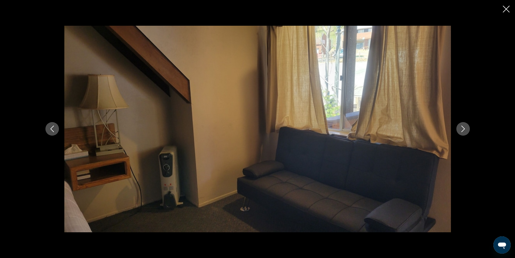
click at [463, 127] on icon "Next image" at bounding box center [463, 128] width 6 height 6
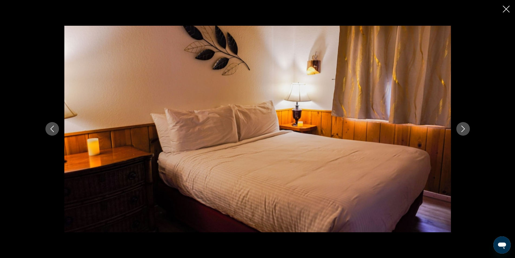
click at [506, 9] on icon "Close slideshow" at bounding box center [506, 9] width 7 height 7
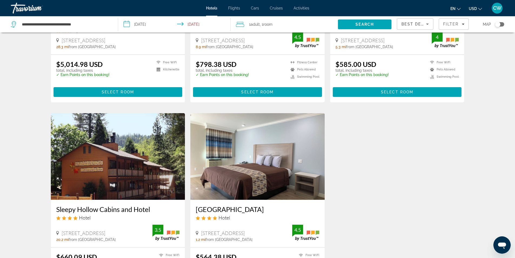
scroll to position [135, 0]
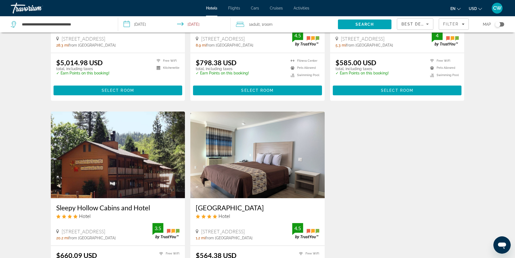
click at [253, 172] on img "Main content" at bounding box center [257, 154] width 134 height 87
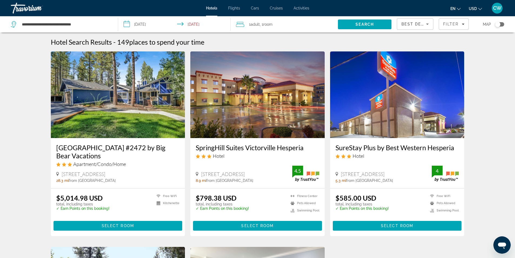
click at [131, 108] on img "Main content" at bounding box center [118, 94] width 134 height 87
click at [94, 222] on span "Main content" at bounding box center [118, 225] width 129 height 13
click at [499, 8] on span "CW" at bounding box center [497, 7] width 8 height 5
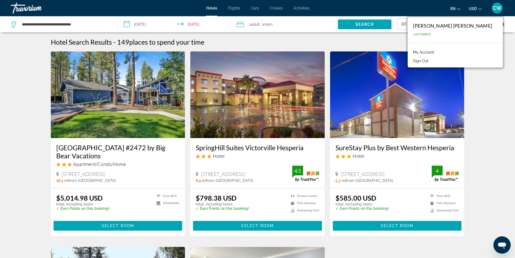
click at [431, 61] on button "Sign Out" at bounding box center [420, 60] width 21 height 7
